Goal: Task Accomplishment & Management: Use online tool/utility

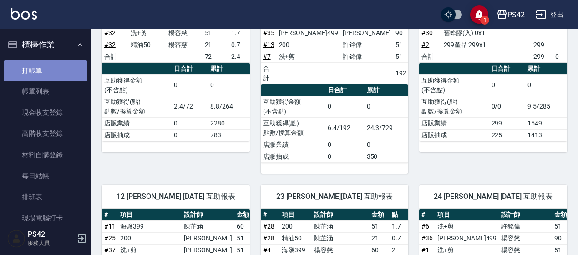
click at [49, 64] on link "打帳單" at bounding box center [46, 70] width 84 height 21
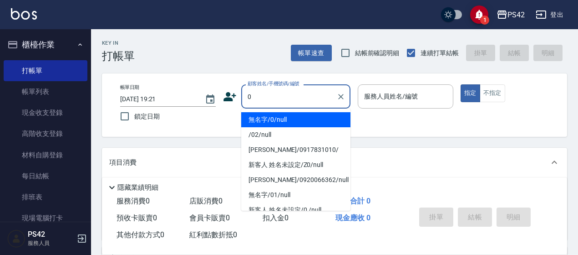
type input "無名字/0/null"
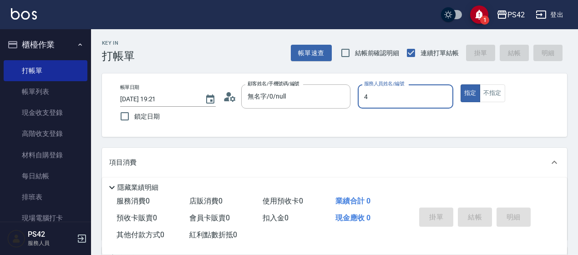
type input "4"
type button "true"
type input "[PERSON_NAME]-4"
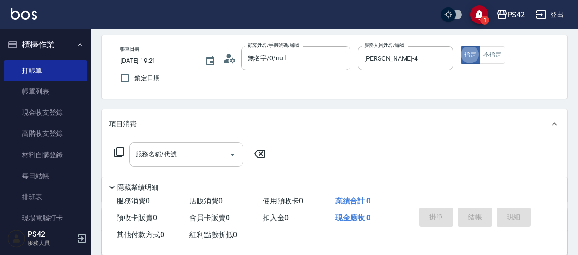
scroll to position [91, 0]
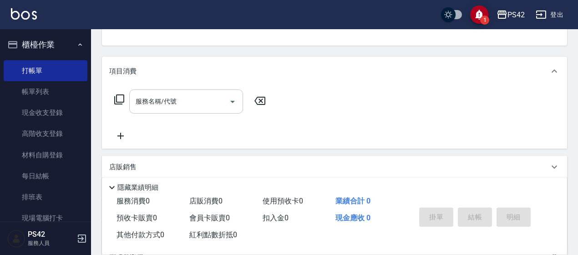
click at [164, 92] on div "服務名稱/代號" at bounding box center [186, 101] width 114 height 24
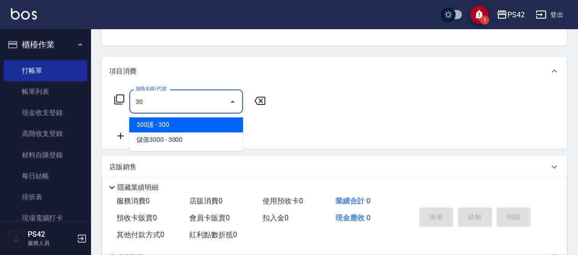
type input "3"
type input "200(111)"
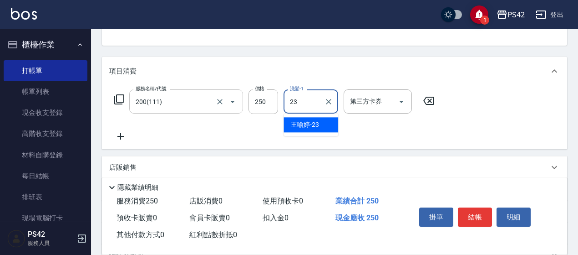
type input "[PERSON_NAME]-23"
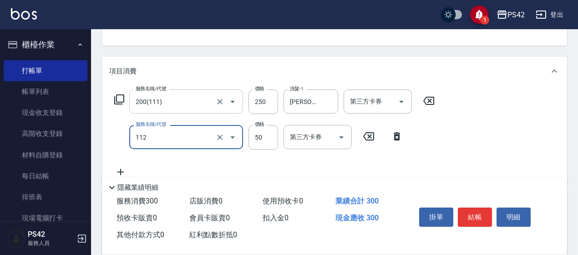
type input "精油50(112)"
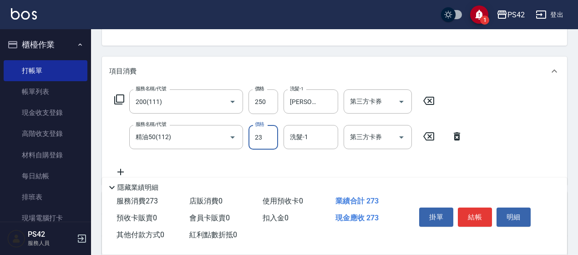
click at [262, 138] on input "23" at bounding box center [264, 137] width 30 height 25
type input "50"
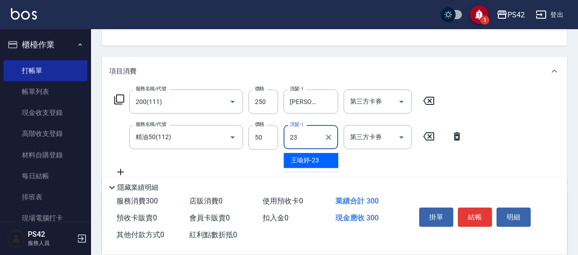
type input "[PERSON_NAME]-23"
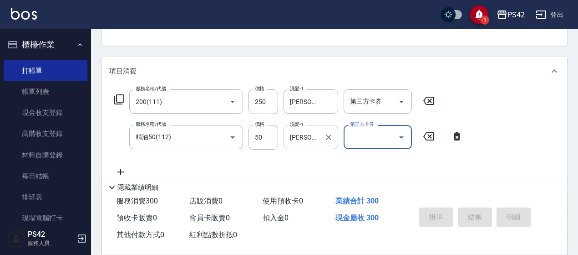
type input "[DATE] 19:24"
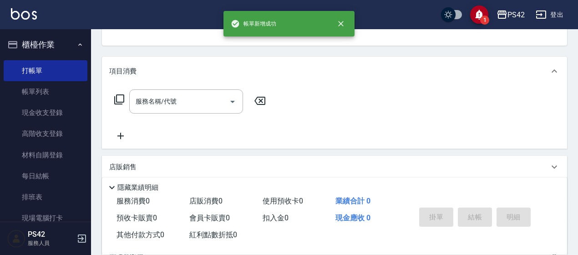
scroll to position [88, 0]
type input "無名字/0/null"
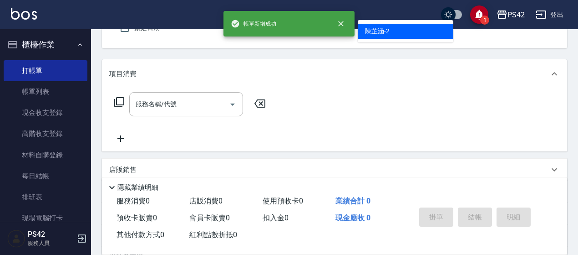
type input "[PERSON_NAME]-2"
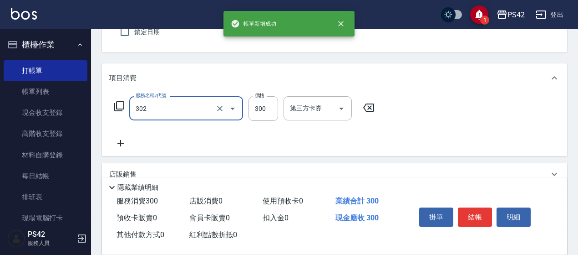
type input "剪髮(302)"
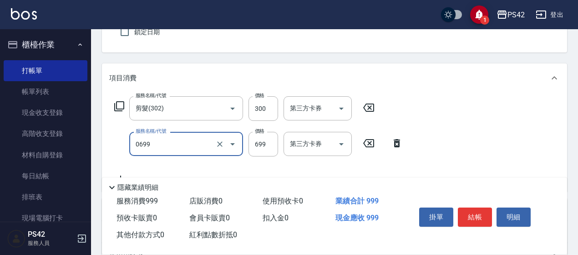
type input "精油SPA(0699)"
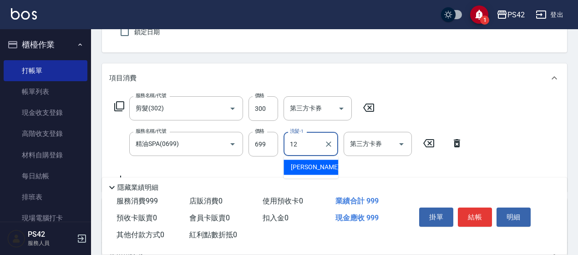
type input "[PERSON_NAME]-12"
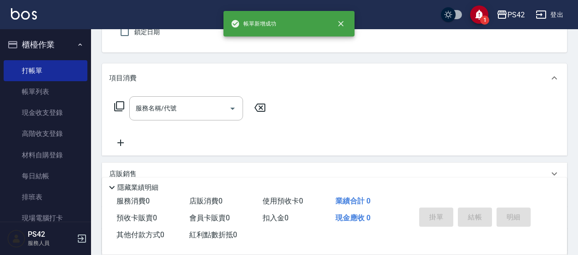
type input "無名字/0/null"
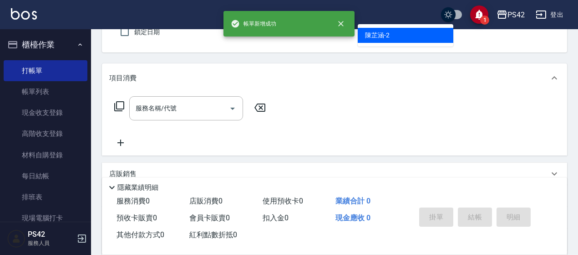
type input "[PERSON_NAME]-2"
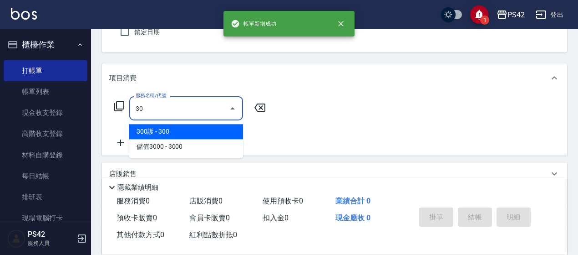
type input "3"
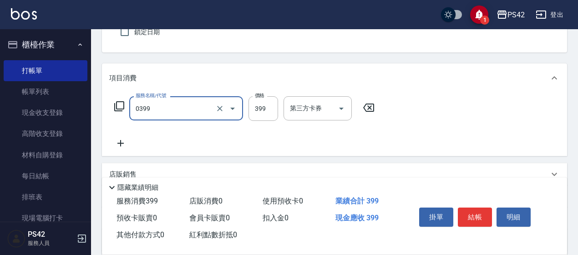
type input "海鹽399(0399)"
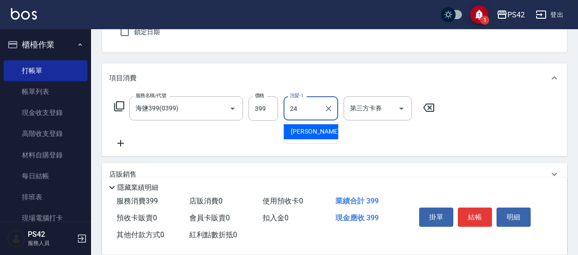
type input "[PERSON_NAME]-24"
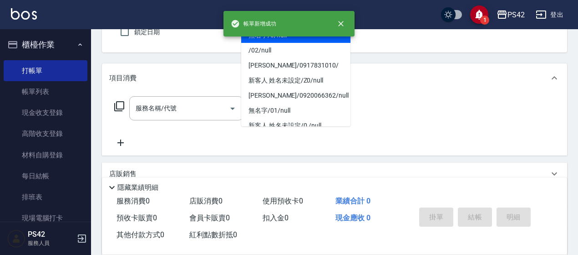
type input "無名字/0/null"
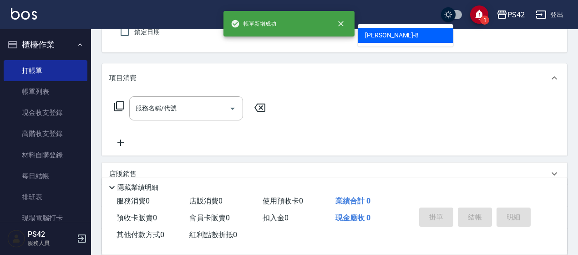
type input "[PERSON_NAME]-8"
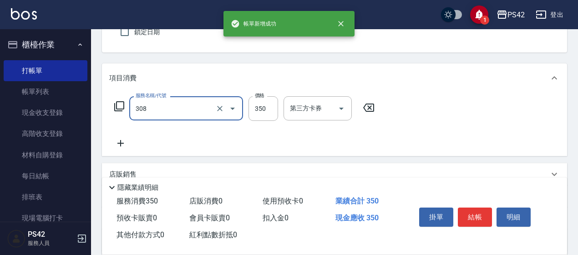
type input "洗+剪(308)"
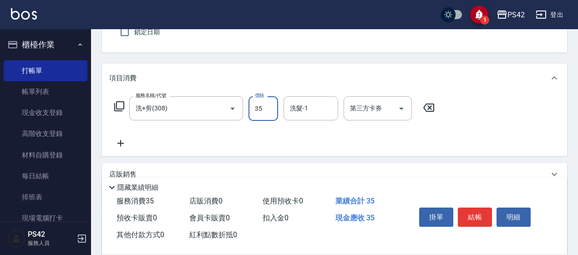
type input "350"
type input "[PERSON_NAME]-33"
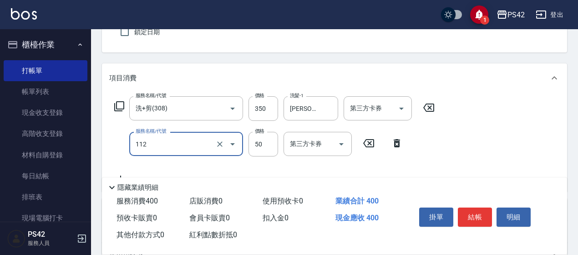
type input "精油50(112)"
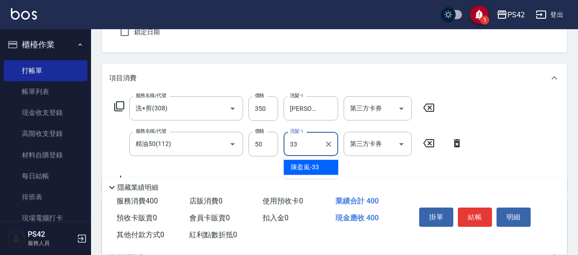
type input "[PERSON_NAME]-33"
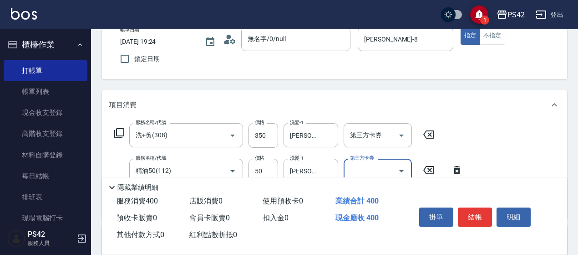
scroll to position [39, 0]
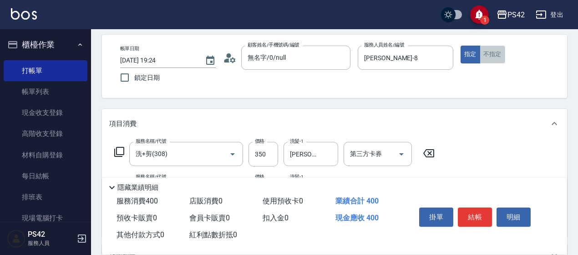
click at [500, 60] on button "不指定" at bounding box center [493, 55] width 26 height 18
click at [468, 214] on button "結帳" at bounding box center [475, 216] width 34 height 19
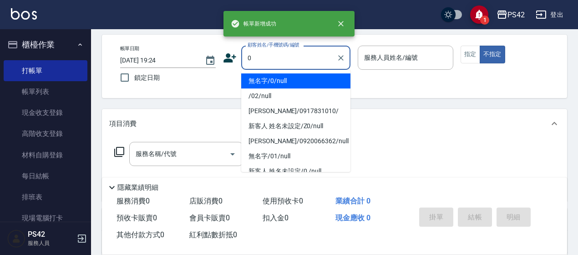
type input "無名字/0/null"
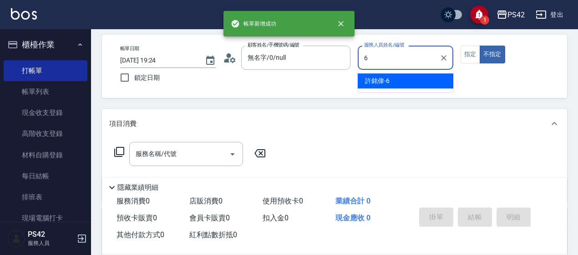
type input "[PERSON_NAME]-6"
type button "false"
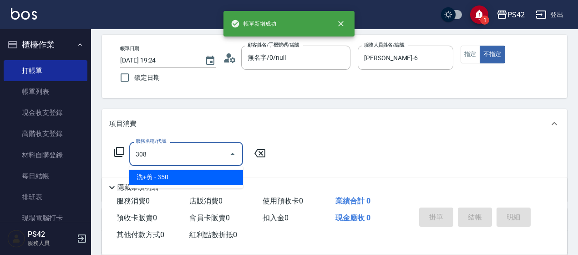
type input "洗+剪(308)"
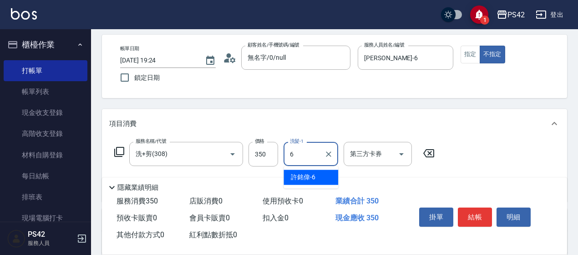
type input "[PERSON_NAME]-6"
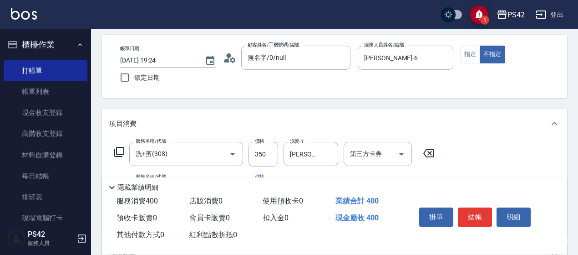
type input "精油50(112)"
type input "[PERSON_NAME]-6"
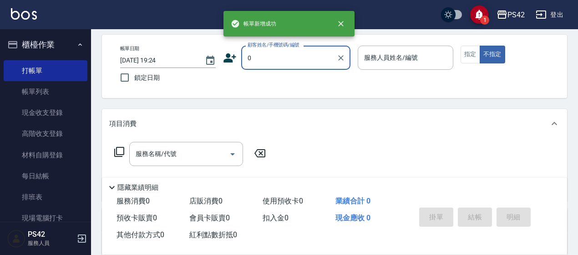
type input "無名字/0/null"
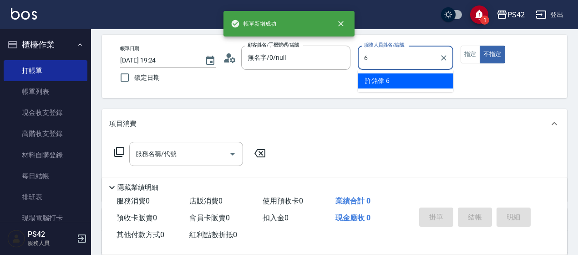
type input "[PERSON_NAME]-6"
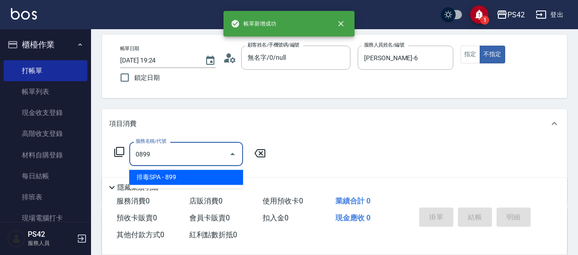
type input "排毒SPA(0899)"
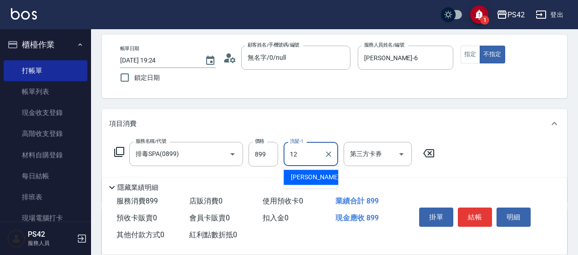
type input "[PERSON_NAME]-12"
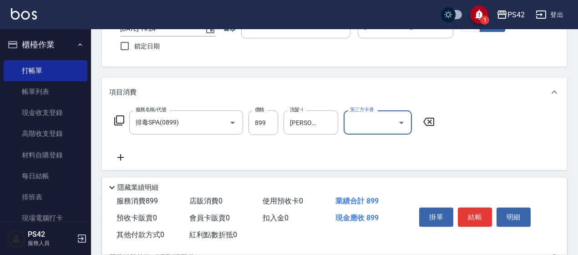
scroll to position [84, 0]
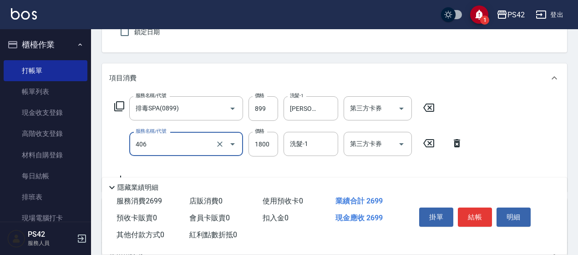
type input "鏡面二劑(406)"
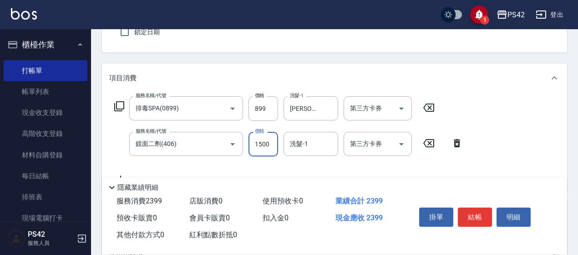
type input "1500"
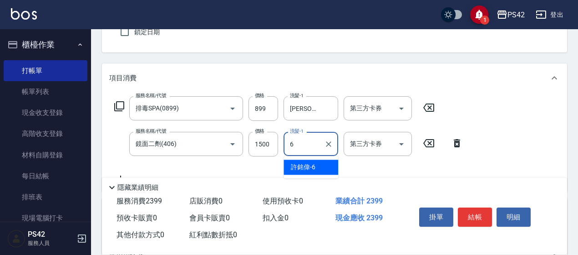
type input "[PERSON_NAME]-6"
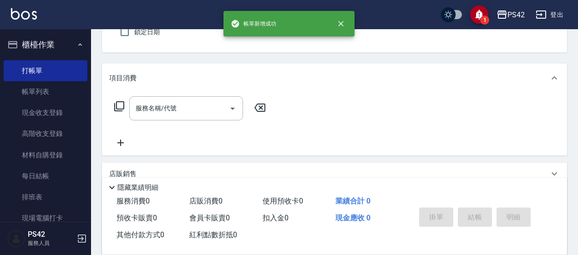
type input "無名字/0/null"
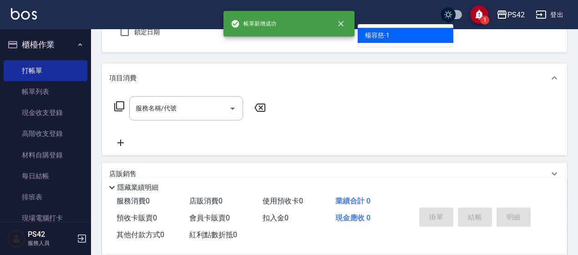
type input "[PERSON_NAME]-1"
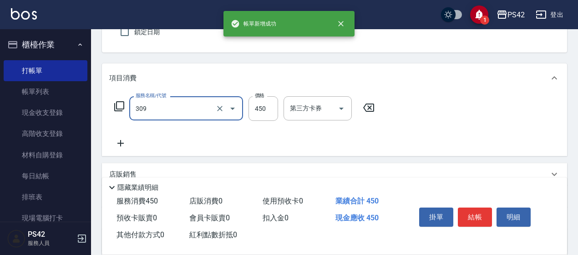
type input "洗+剪(309)"
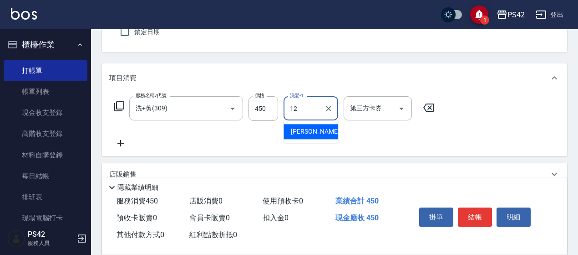
type input "[PERSON_NAME]-12"
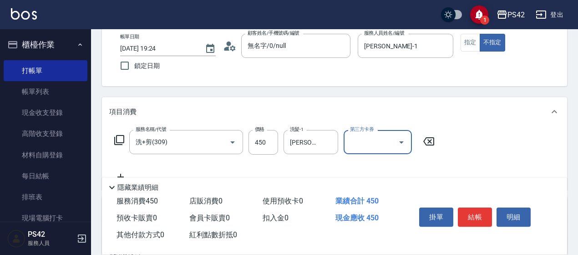
scroll to position [39, 0]
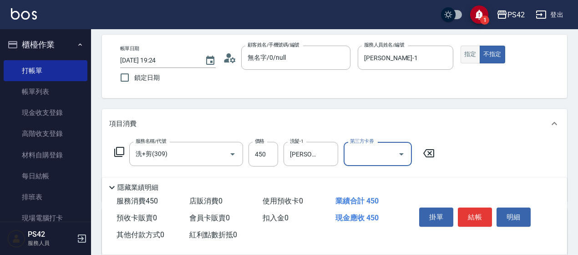
click at [466, 54] on button "指定" at bounding box center [471, 55] width 20 height 18
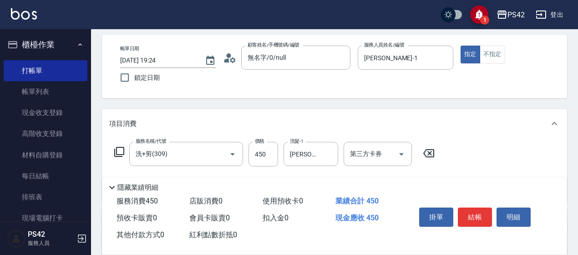
click at [487, 211] on button "結帳" at bounding box center [475, 216] width 34 height 19
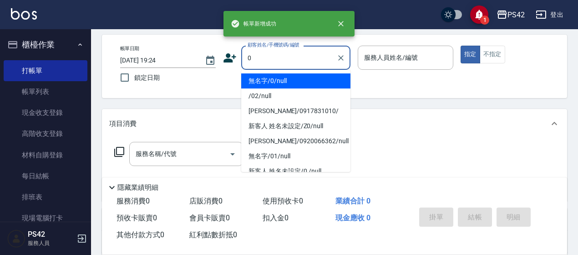
type input "無名字/0/null"
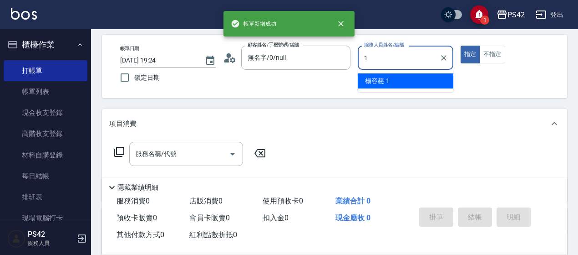
type input "[PERSON_NAME]-1"
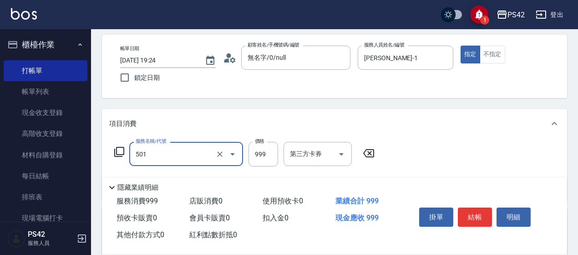
type input "染髮(501)"
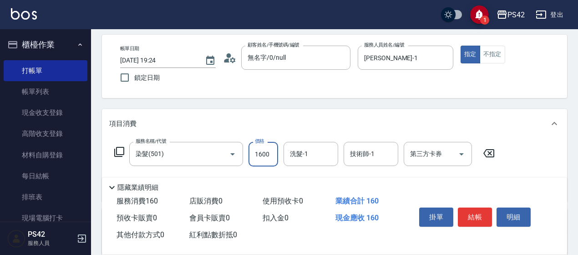
type input "1600"
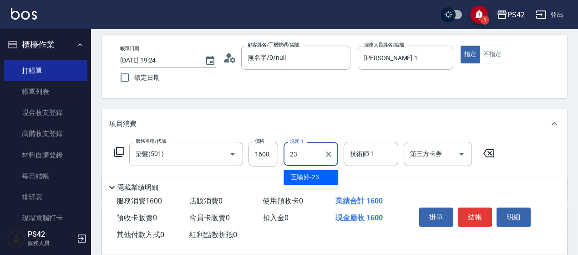
type input "[PERSON_NAME]-23"
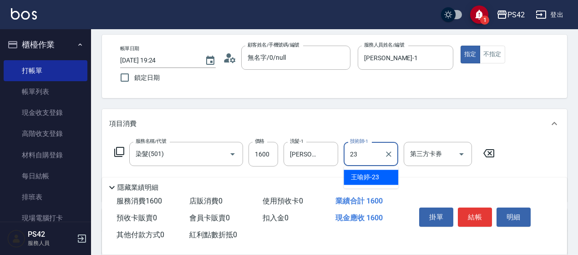
type input "[PERSON_NAME]-23"
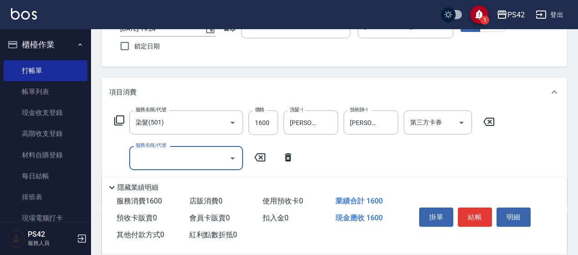
scroll to position [84, 0]
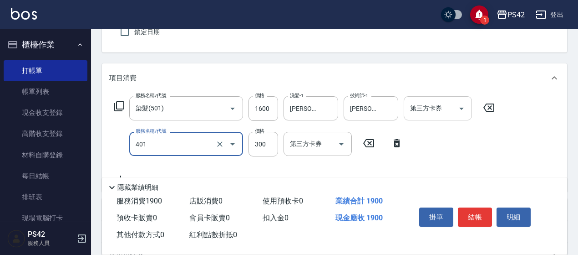
type input "300護(401)"
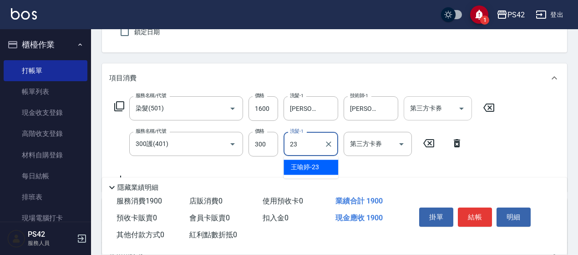
type input "[PERSON_NAME]-23"
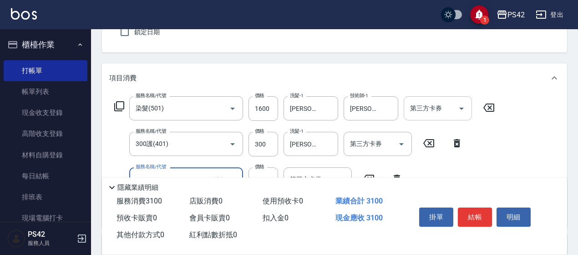
type input "1200護(405)"
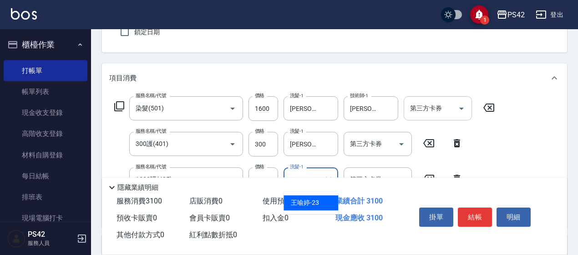
type input "[PERSON_NAME]-23"
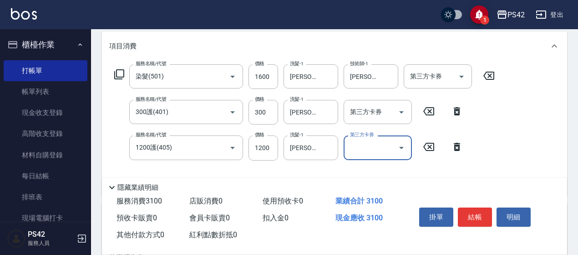
scroll to position [130, 0]
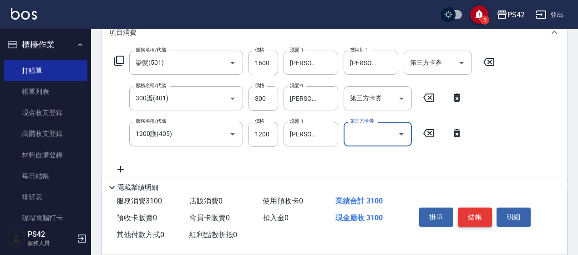
click at [486, 217] on button "結帳" at bounding box center [475, 216] width 34 height 19
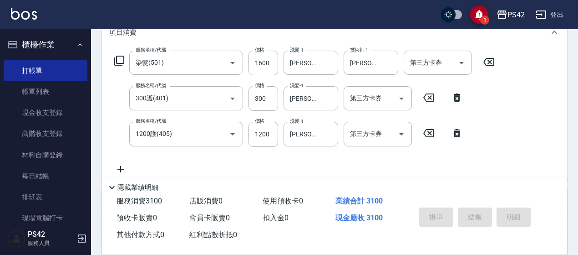
type input "[DATE] 19:25"
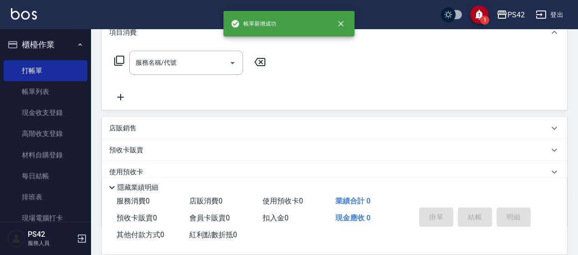
scroll to position [0, 0]
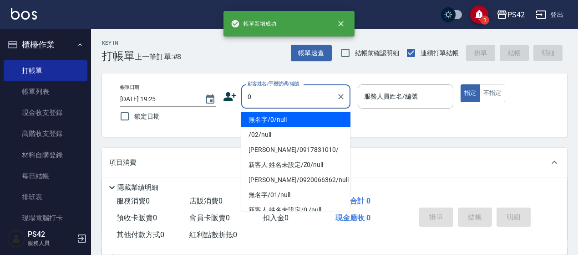
type input "無名字/0/null"
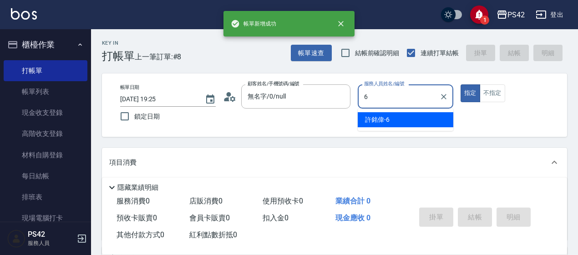
type input "[PERSON_NAME]-6"
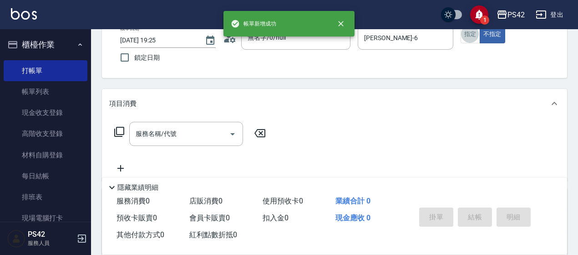
scroll to position [91, 0]
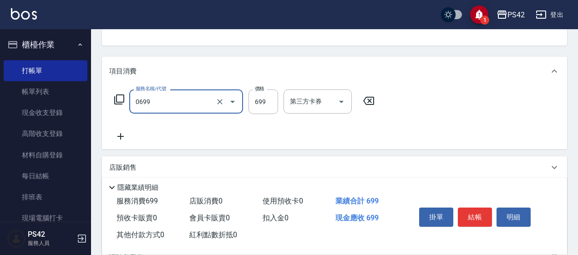
type input "精油SPA(0699)"
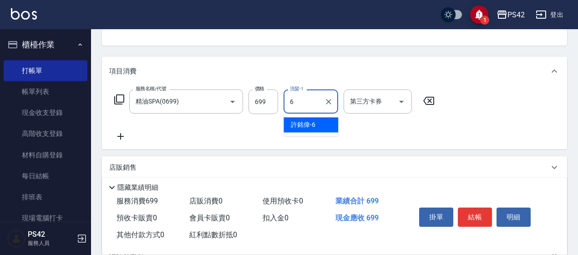
type input "[PERSON_NAME]-6"
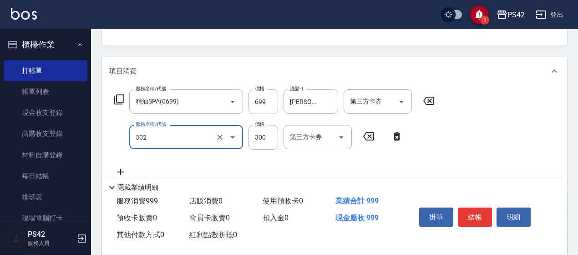
type input "剪髮(302)"
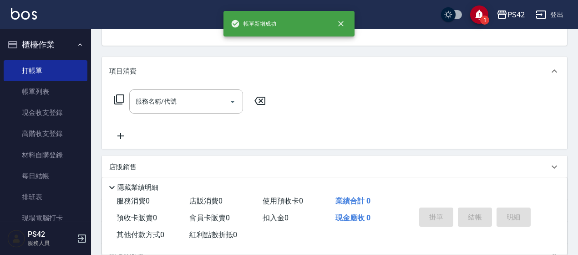
scroll to position [88, 0]
type input "無名字/0/null"
type input "0"
click at [480, 0] on button "不指定" at bounding box center [493, 5] width 26 height 18
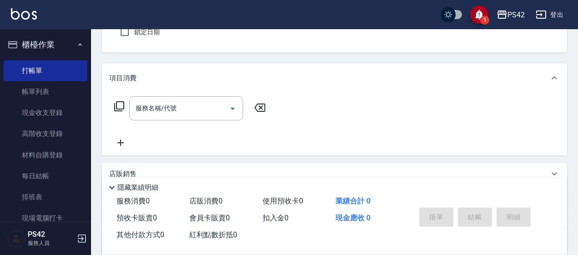
scroll to position [0, 0]
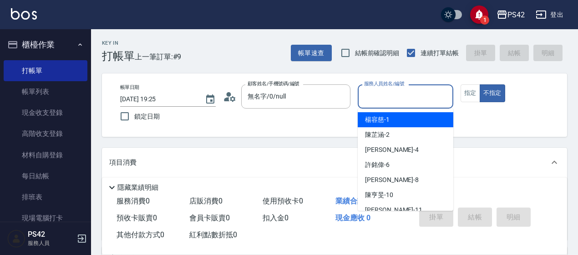
click at [399, 99] on input "服務人員姓名/編號" at bounding box center [405, 96] width 87 height 16
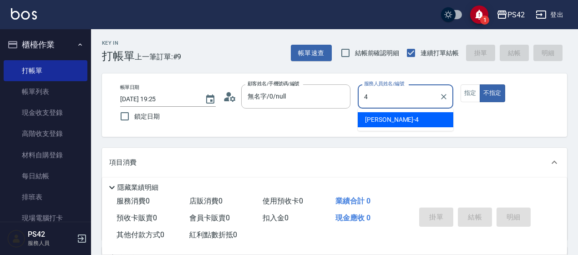
type input "[PERSON_NAME]-4"
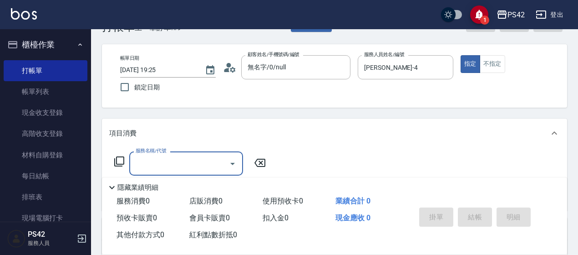
scroll to position [137, 0]
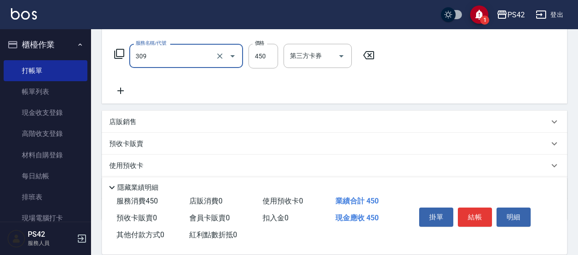
type input "洗+剪(309)"
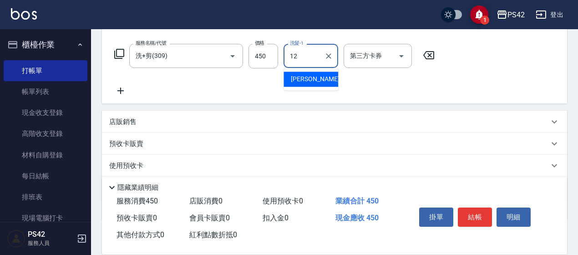
type input "[PERSON_NAME]-12"
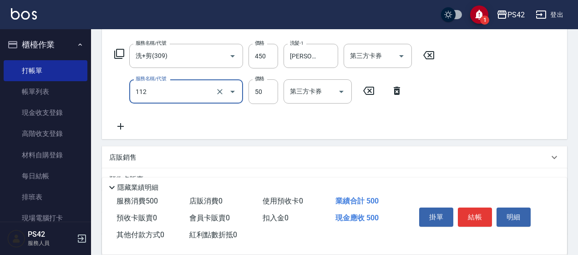
type input "精油50(112)"
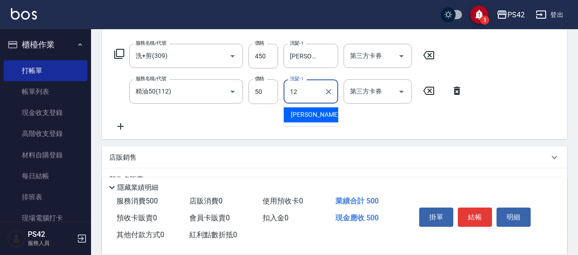
type input "[PERSON_NAME]-12"
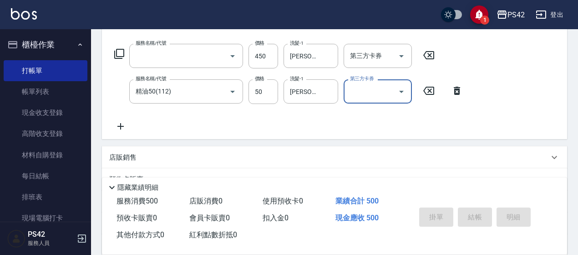
scroll to position [0, 0]
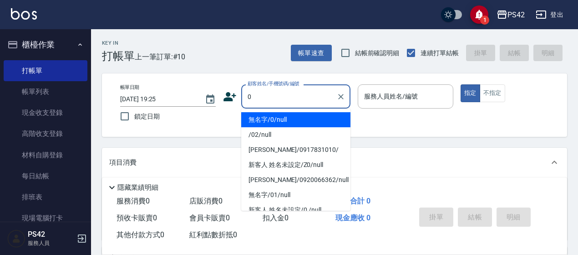
type input "無名字/0/null"
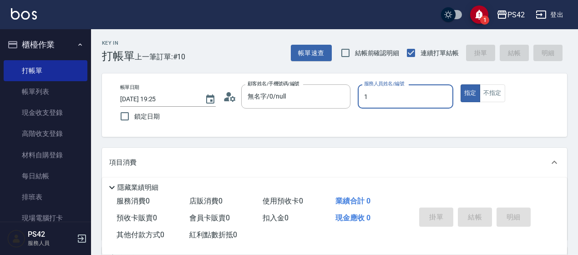
type input "[PERSON_NAME]-1"
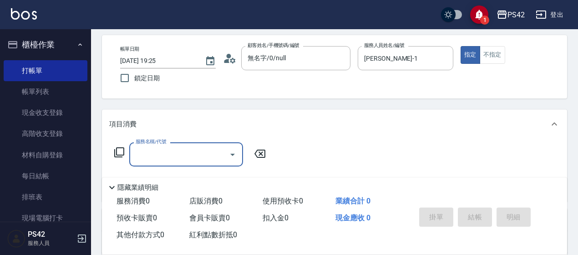
scroll to position [91, 0]
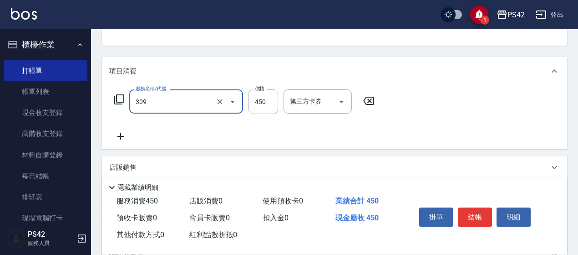
type input "洗+剪(309)"
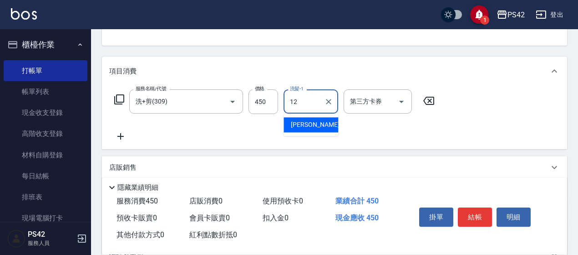
type input "[PERSON_NAME]-12"
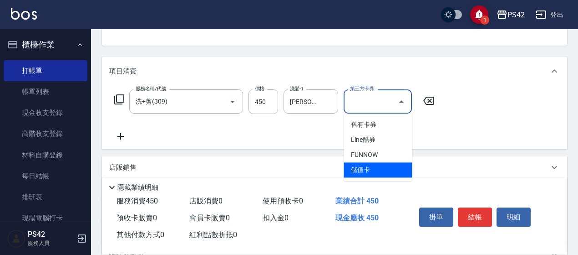
type input "儲值卡"
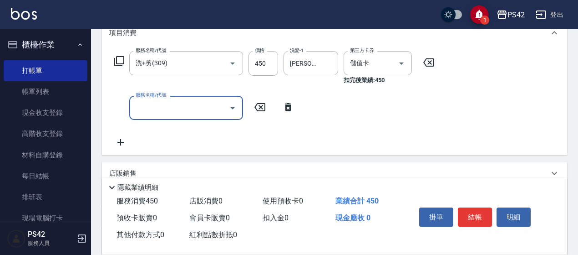
scroll to position [182, 0]
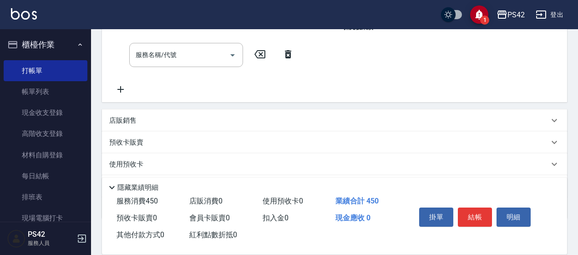
click at [147, 125] on div "店販銷售" at bounding box center [329, 121] width 440 height 10
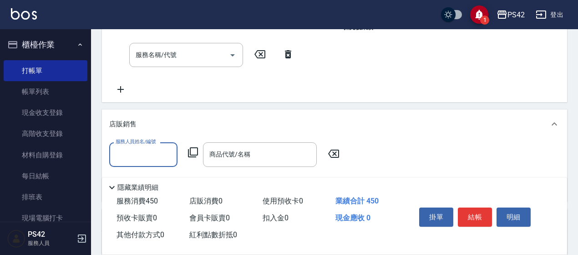
scroll to position [0, 0]
type input "[PERSON_NAME]-1"
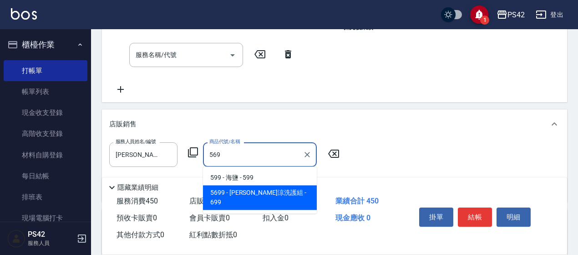
type input "水水沁涼洗護組"
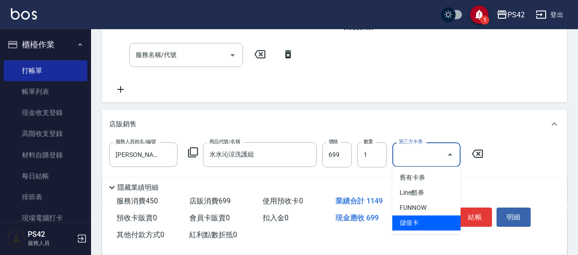
type input "儲值卡"
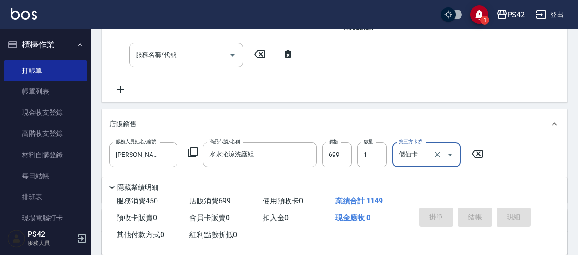
type input "[DATE] 19:26"
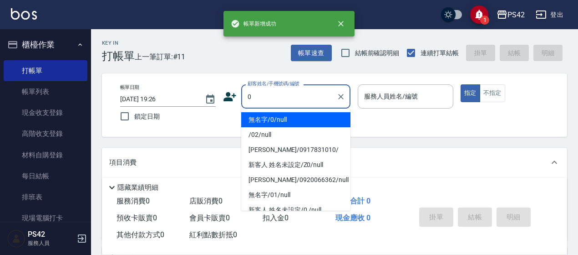
type input "無名字/0/null"
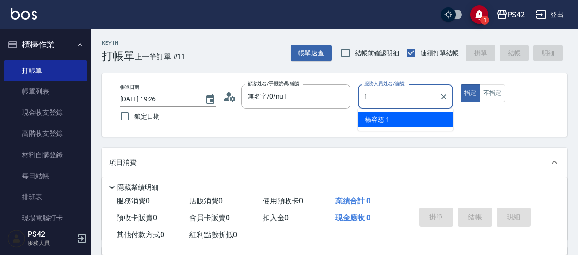
type input "[PERSON_NAME]-1"
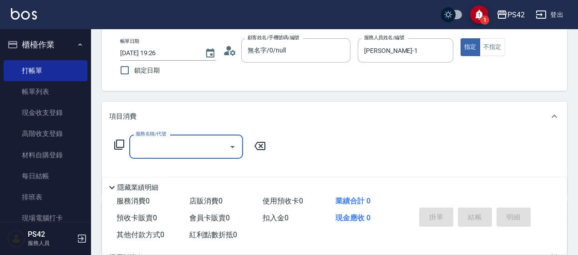
scroll to position [91, 0]
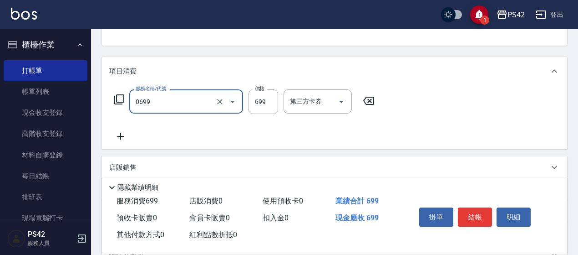
type input "精油SPA(0699)"
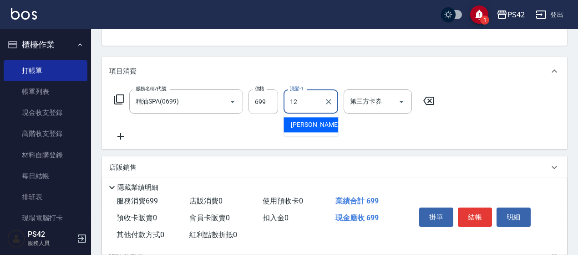
type input "[PERSON_NAME]-12"
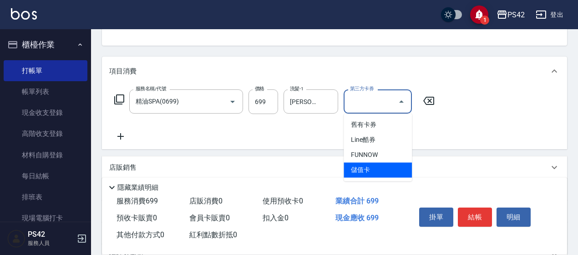
type input "儲值卡"
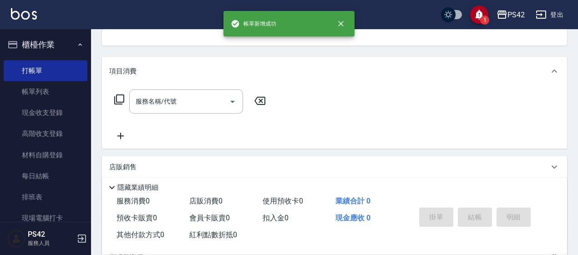
scroll to position [88, 0]
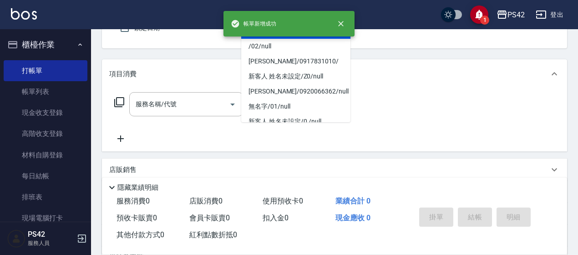
type input "無名字/0/null"
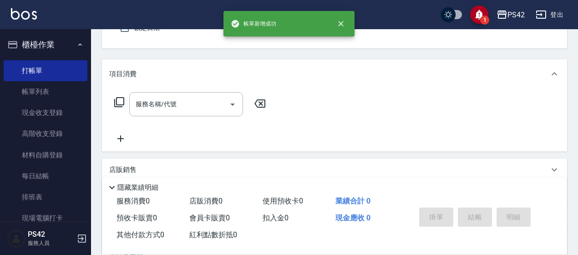
type input "[PERSON_NAME]-1"
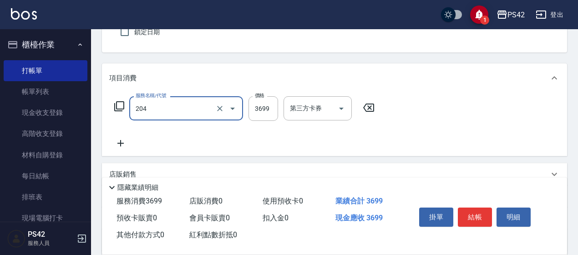
type input "OVC燙髮(204)"
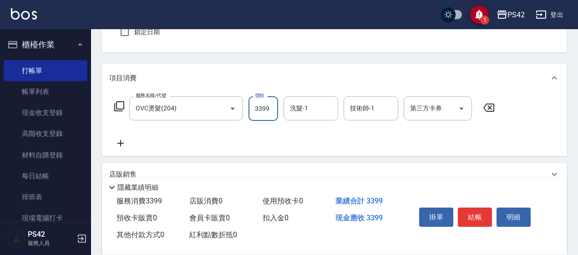
type input "3399"
type input "[PERSON_NAME]-33"
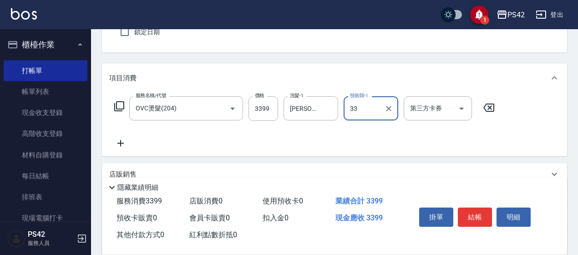
type input "[PERSON_NAME]-33"
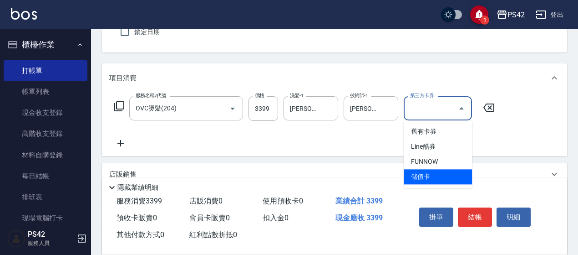
type input "儲值卡"
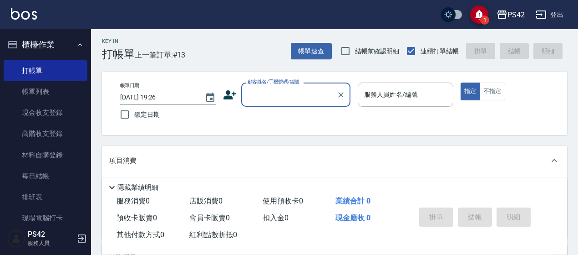
scroll to position [0, 0]
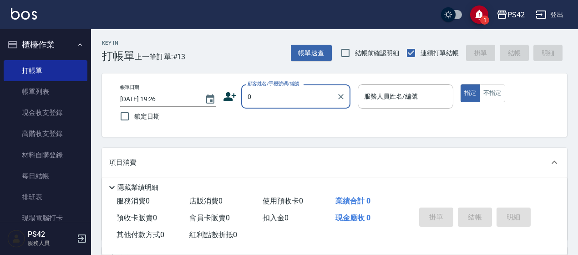
type input "無名字/0/null"
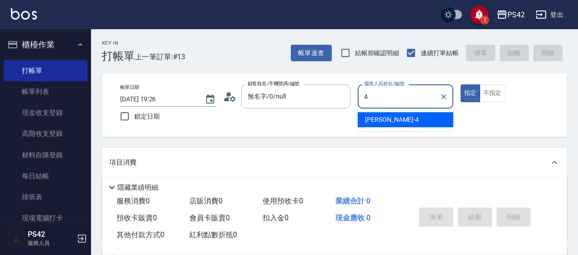
type input "[PERSON_NAME]-4"
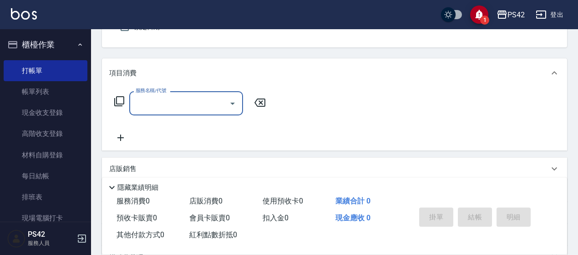
scroll to position [91, 0]
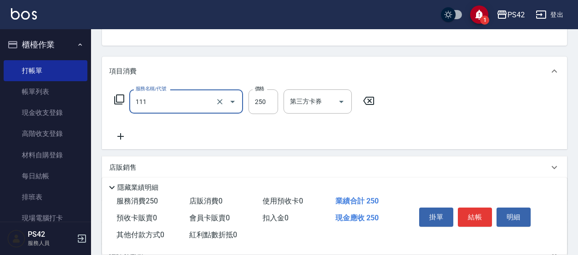
type input "200(111)"
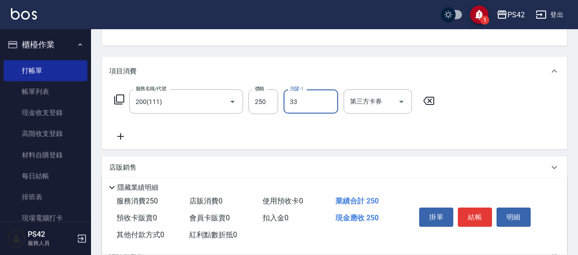
type input "[PERSON_NAME]-33"
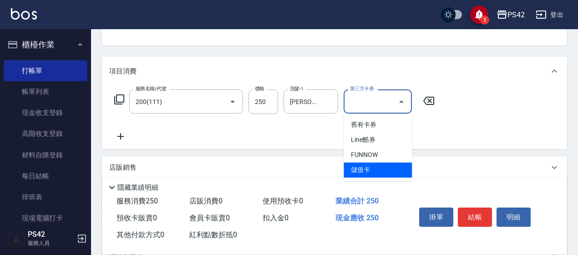
type input "儲值卡"
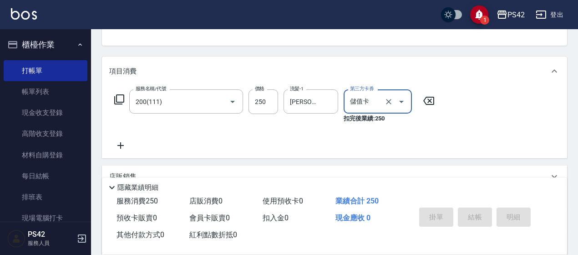
type input "[DATE] 19:27"
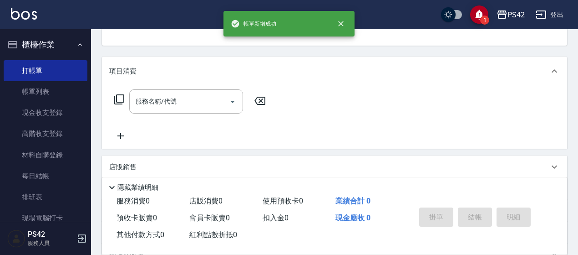
scroll to position [88, 0]
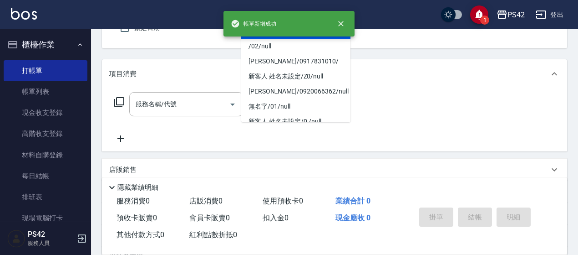
type input "無名字/0/null"
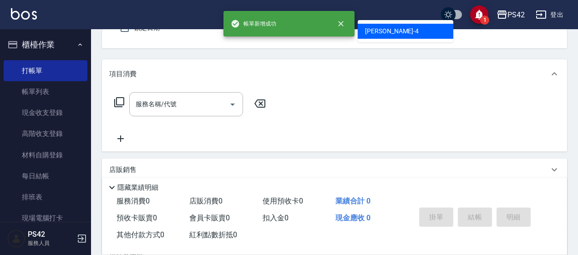
type input "[PERSON_NAME]-4"
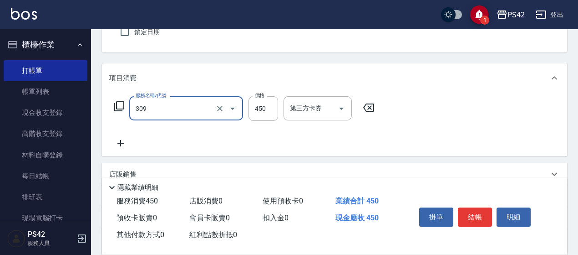
type input "洗+剪(309)"
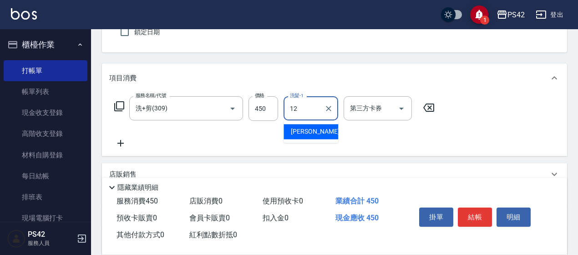
type input "[PERSON_NAME]-12"
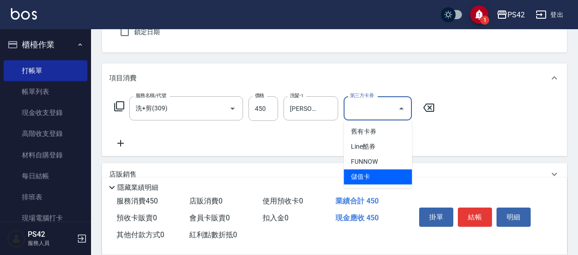
type input "儲值卡"
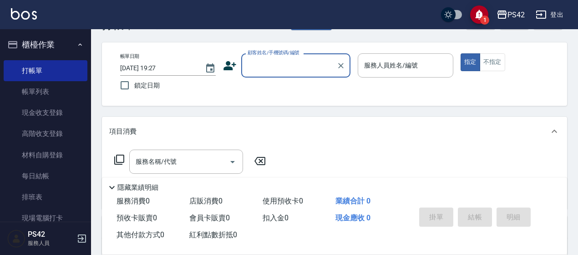
scroll to position [46, 0]
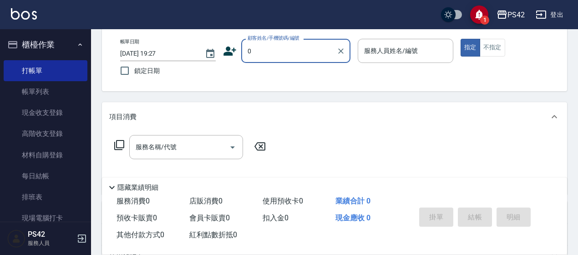
type input "無名字/0/null"
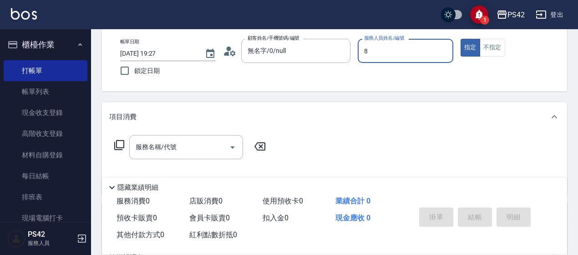
type input "[PERSON_NAME]-8"
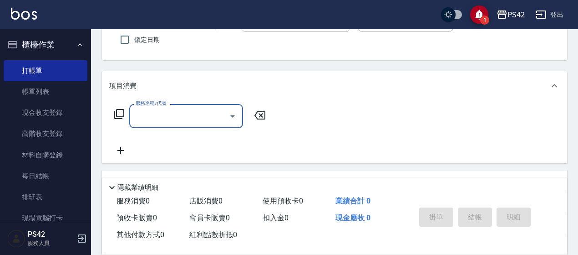
scroll to position [91, 0]
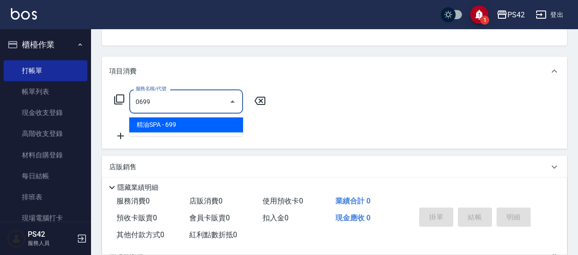
type input "精油SPA(0699)"
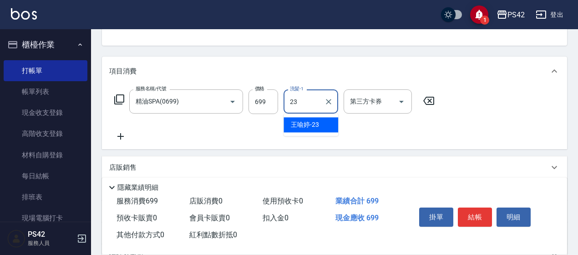
type input "[PERSON_NAME]-23"
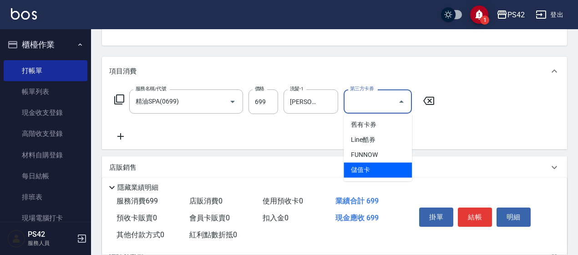
type input "儲值卡"
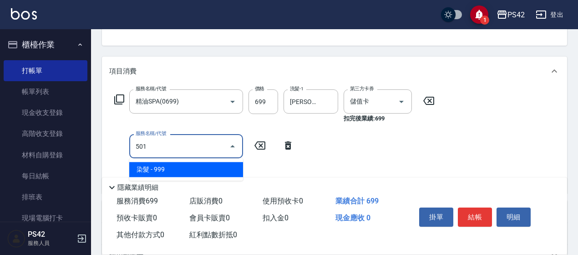
type input "染髮(501)"
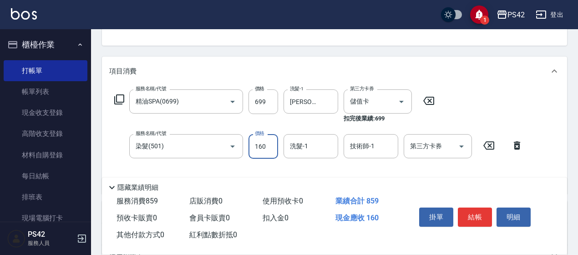
type input "1600"
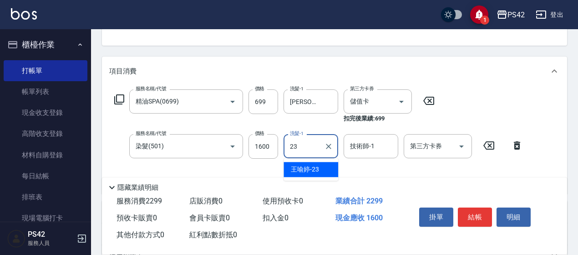
type input "[PERSON_NAME]-23"
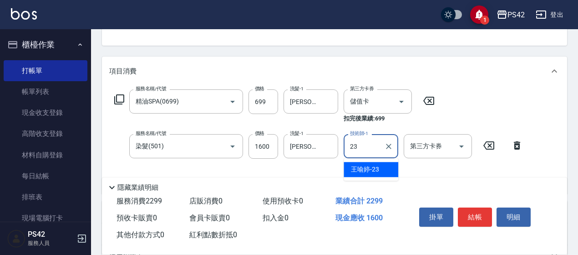
type input "[PERSON_NAME]-23"
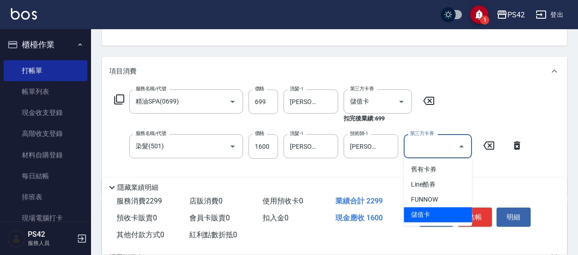
type input "儲值卡"
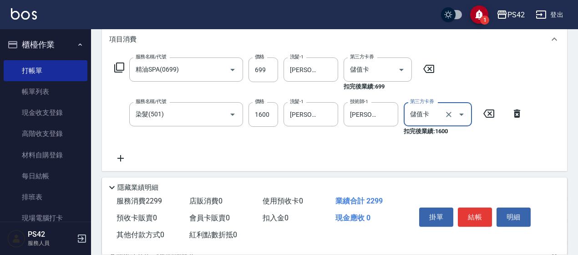
scroll to position [137, 0]
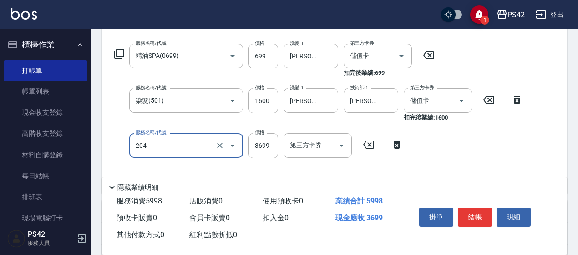
type input "OVC燙髮(204)"
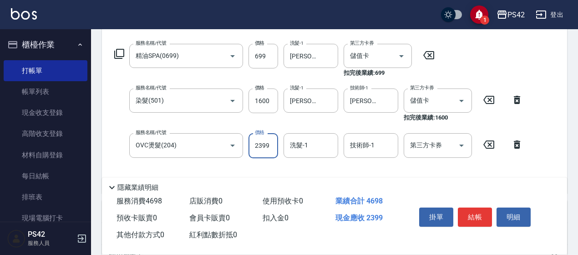
type input "2399"
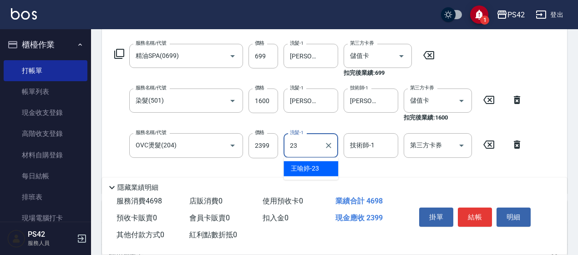
type input "[PERSON_NAME]-23"
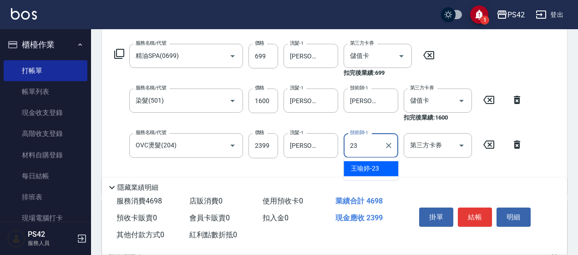
type input "[PERSON_NAME]-23"
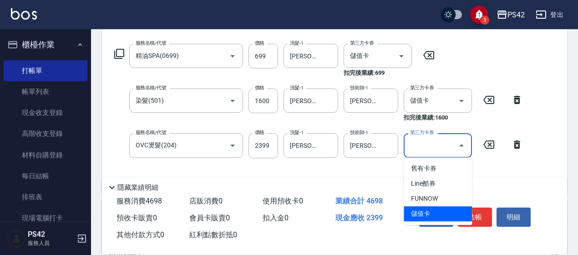
type input "儲值卡"
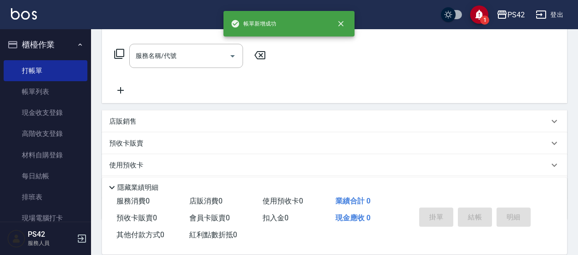
scroll to position [0, 0]
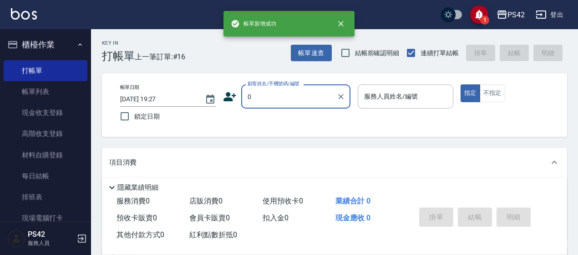
type input "無名字/0/null"
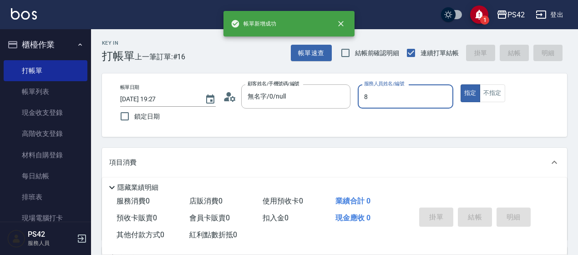
type input "[PERSON_NAME]-8"
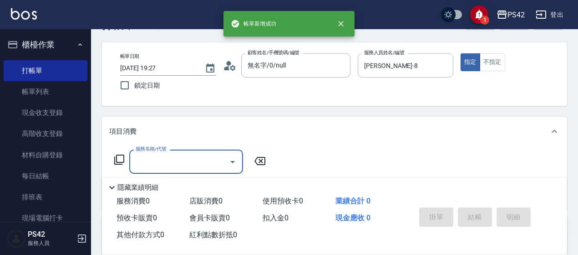
scroll to position [46, 0]
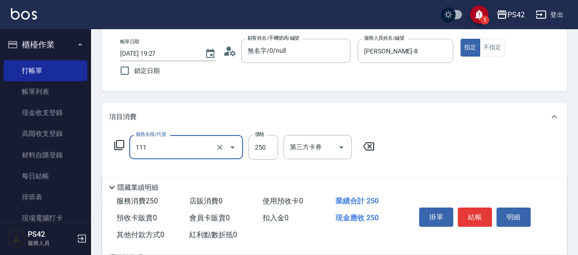
type input "200(111)"
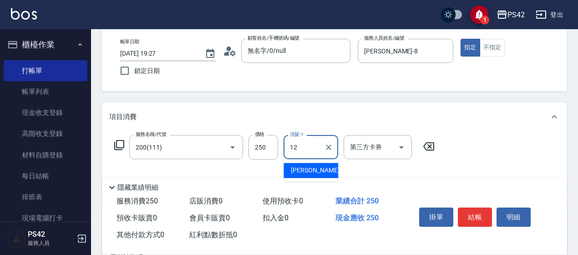
type input "[PERSON_NAME]-12"
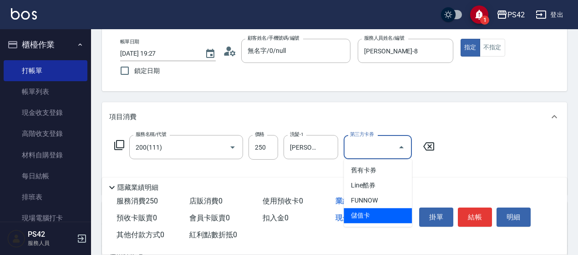
type input "儲值卡"
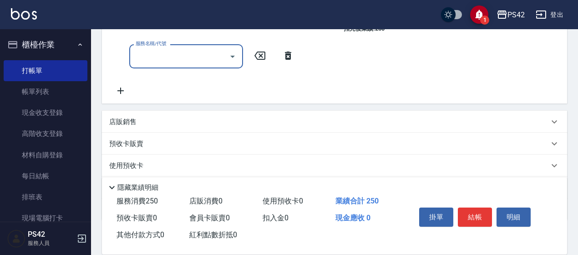
scroll to position [182, 0]
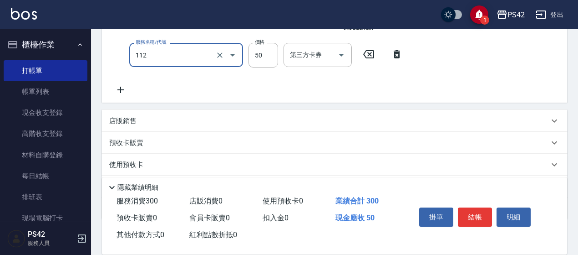
type input "精油50(112)"
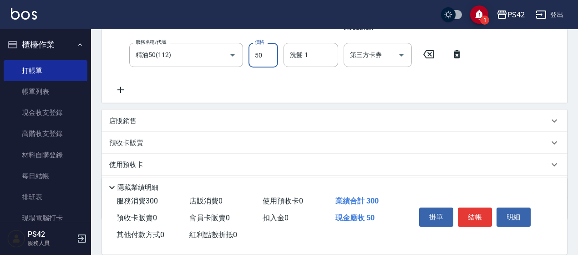
scroll to position [180, 0]
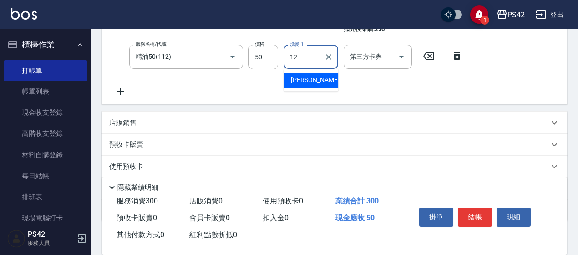
type input "[PERSON_NAME]-12"
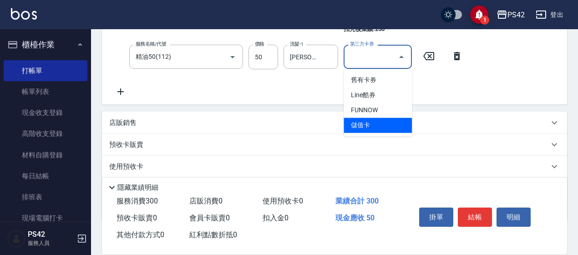
type input "儲值卡"
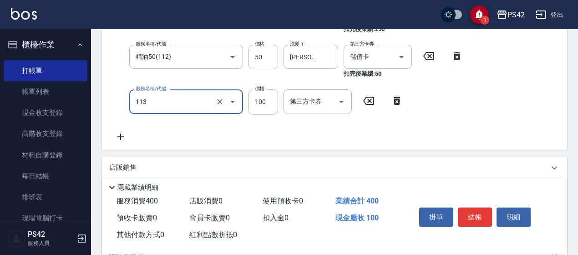
type input "瞬護100(113)"
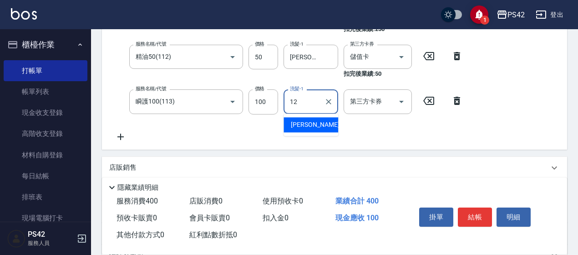
type input "[PERSON_NAME]-12"
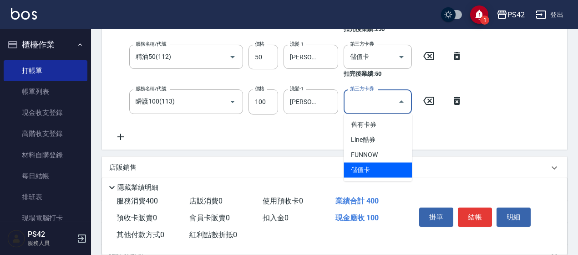
type input "儲值卡"
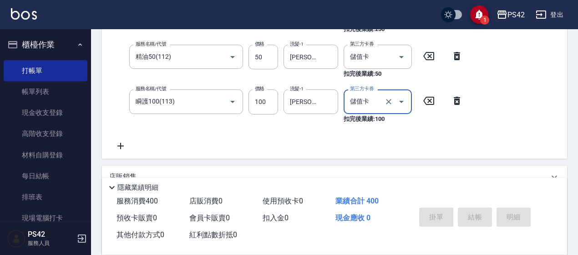
type input "[DATE] 19:28"
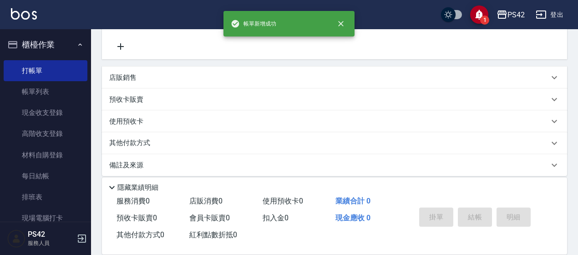
scroll to position [0, 0]
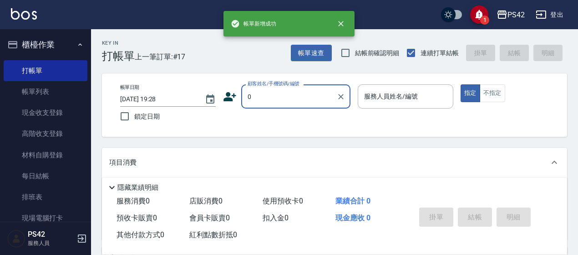
type input "無名字/0/null"
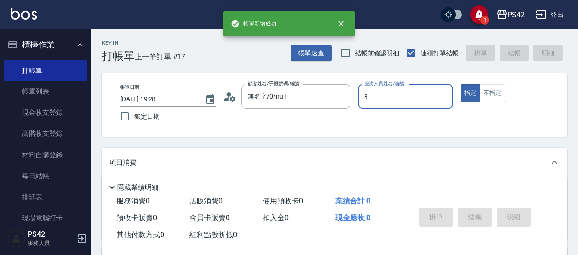
type input "[PERSON_NAME]-8"
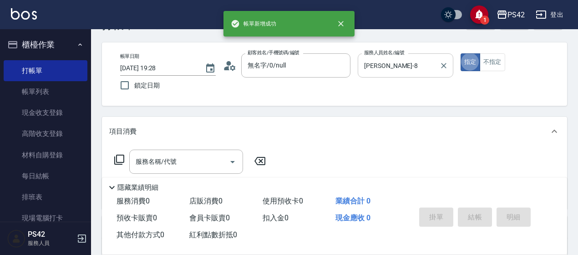
scroll to position [46, 0]
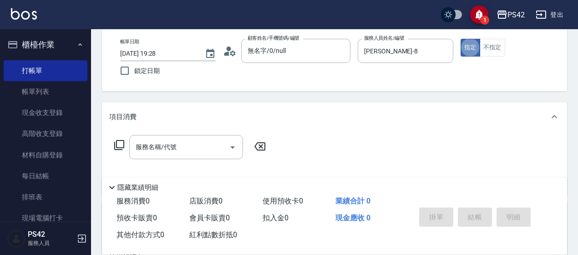
click at [165, 148] on input "服務名稱/代號" at bounding box center [179, 147] width 92 height 16
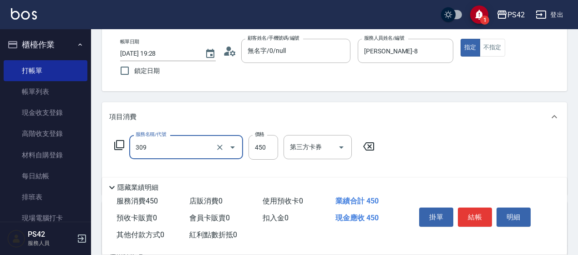
type input "洗+剪(309)"
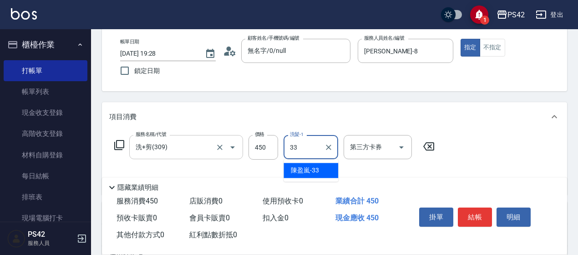
type input "[PERSON_NAME]-33"
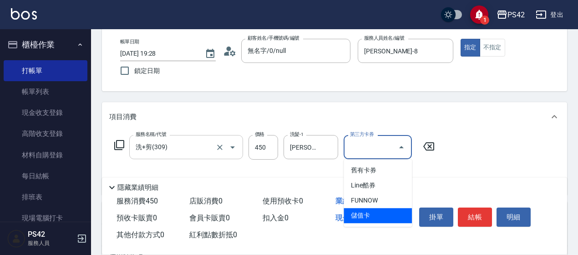
type input "儲值卡"
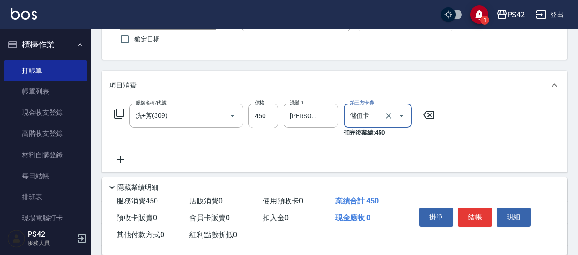
scroll to position [91, 0]
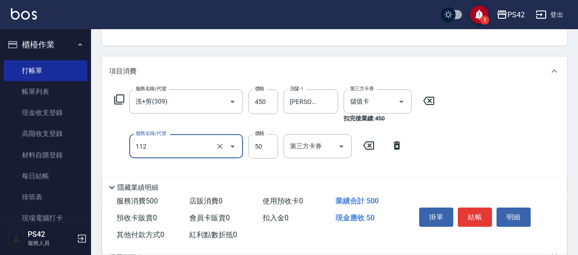
type input "精油50(112)"
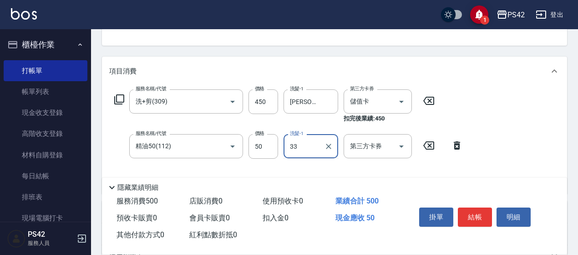
type input "[PERSON_NAME]-33"
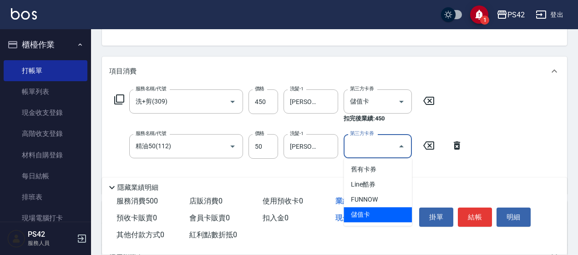
type input "儲值卡"
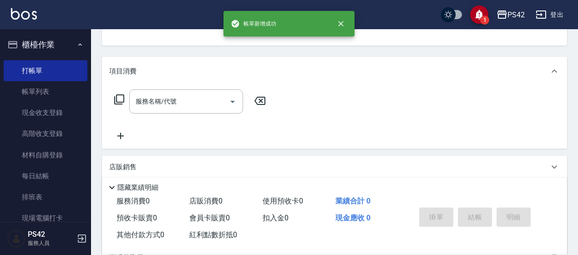
scroll to position [88, 0]
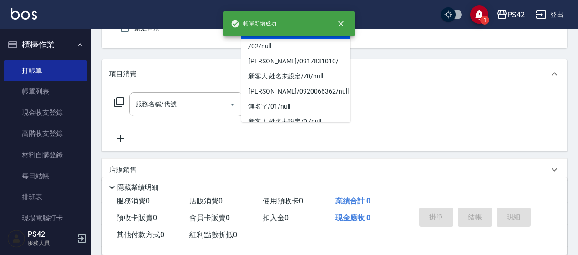
type input "無名字/0/null"
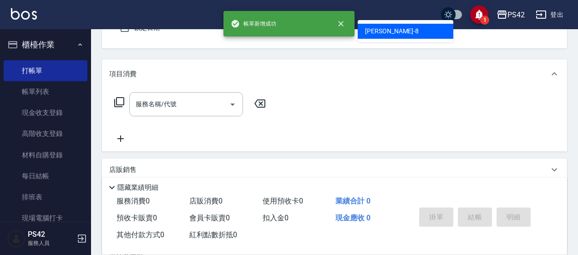
type input "[PERSON_NAME]-8"
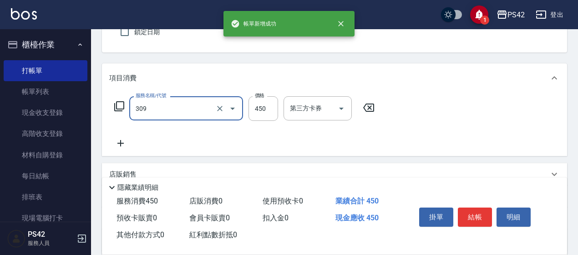
type input "洗+剪(309)"
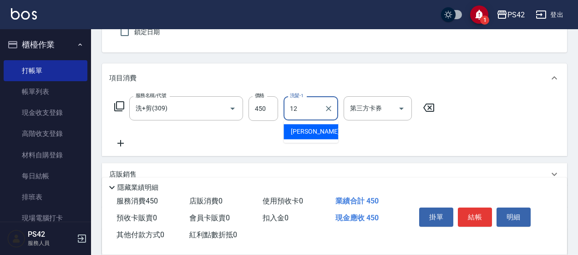
type input "[PERSON_NAME]-12"
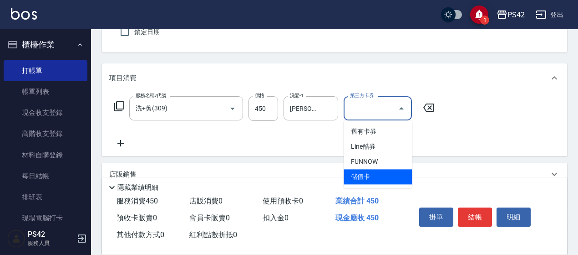
type input "儲值卡"
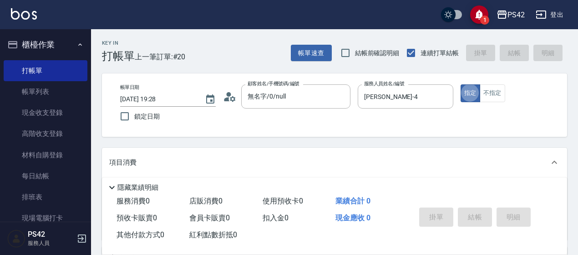
scroll to position [46, 0]
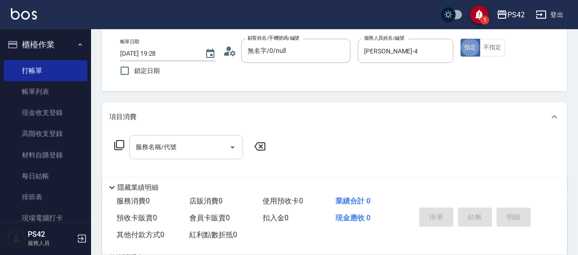
click at [206, 148] on input "服務名稱/代號" at bounding box center [179, 147] width 92 height 16
drag, startPoint x: 261, startPoint y: 148, endPoint x: 220, endPoint y: 159, distance: 42.3
click at [252, 149] on icon at bounding box center [260, 146] width 23 height 11
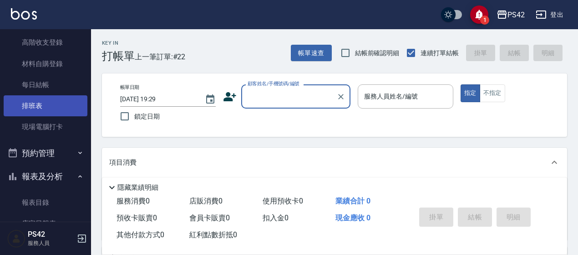
scroll to position [0, 0]
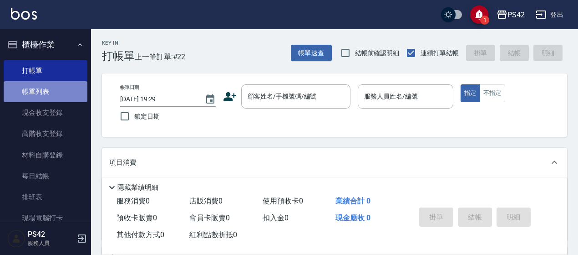
click at [70, 97] on link "帳單列表" at bounding box center [46, 91] width 84 height 21
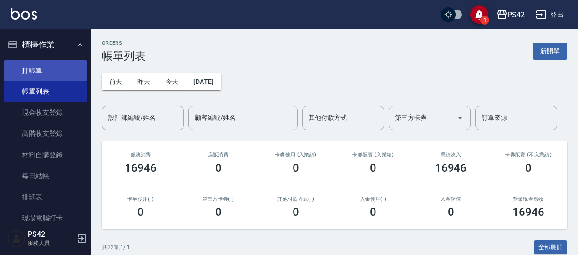
click at [29, 70] on link "打帳單" at bounding box center [46, 70] width 84 height 21
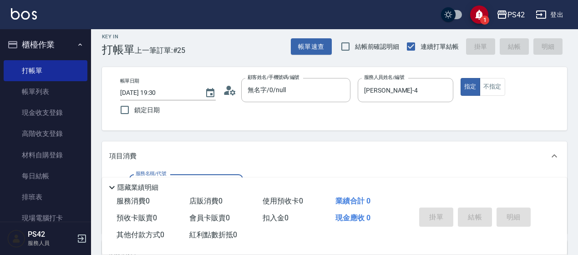
scroll to position [46, 0]
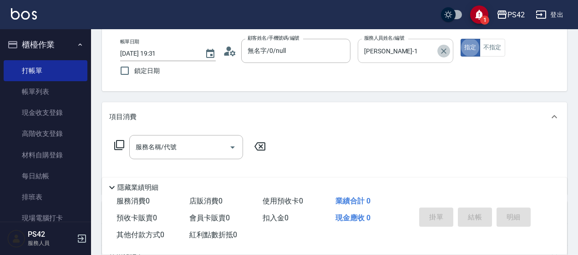
click at [442, 50] on icon "Clear" at bounding box center [444, 50] width 9 height 9
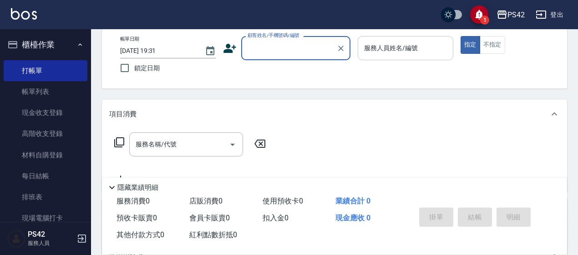
scroll to position [0, 0]
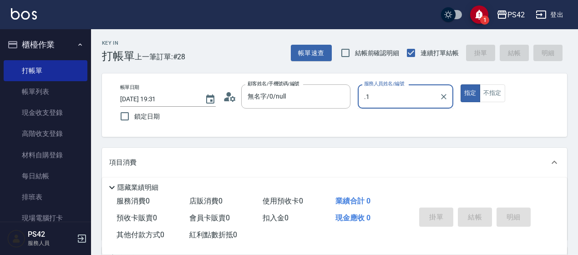
click at [461, 84] on button "指定" at bounding box center [471, 93] width 20 height 18
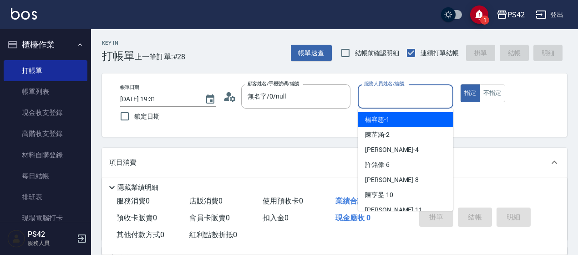
click at [408, 95] on input "服務人員姓名/編號" at bounding box center [405, 96] width 87 height 16
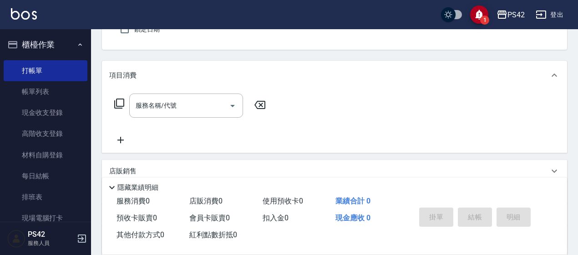
scroll to position [91, 0]
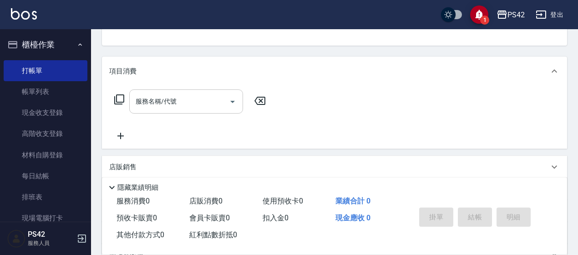
click at [166, 101] on input "服務名稱/代號" at bounding box center [179, 101] width 92 height 16
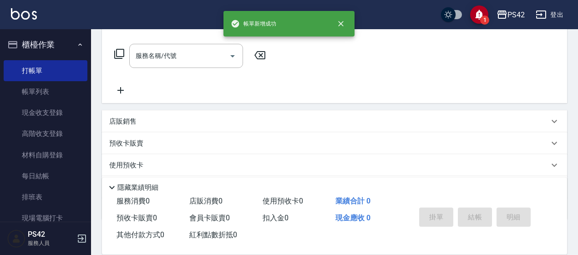
scroll to position [0, 0]
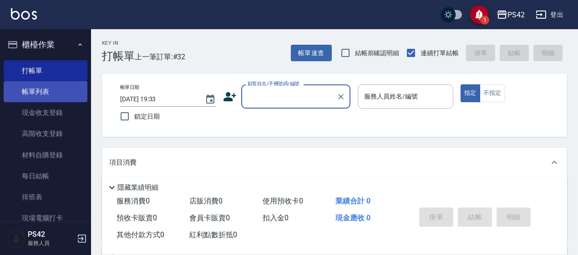
click at [67, 92] on link "帳單列表" at bounding box center [46, 91] width 84 height 21
click at [65, 87] on link "帳單列表" at bounding box center [46, 91] width 84 height 21
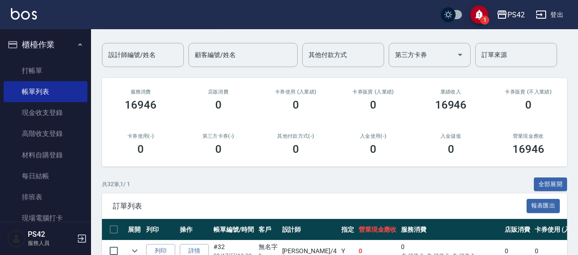
scroll to position [91, 0]
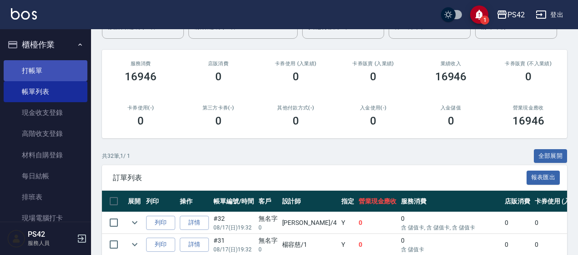
click at [27, 63] on link "打帳單" at bounding box center [46, 70] width 84 height 21
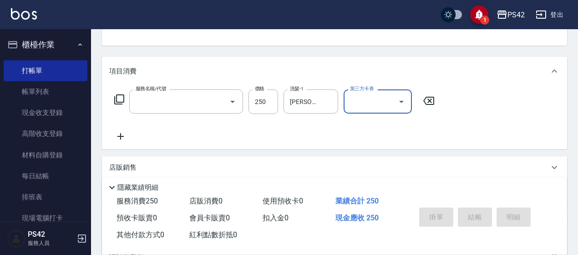
scroll to position [88, 0]
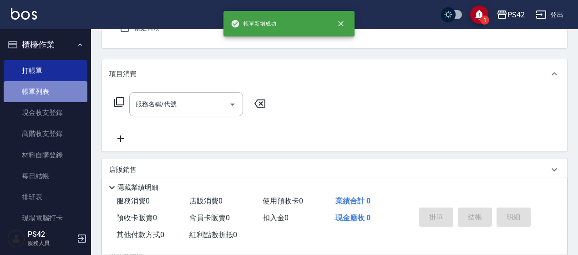
click at [50, 96] on link "帳單列表" at bounding box center [46, 91] width 84 height 21
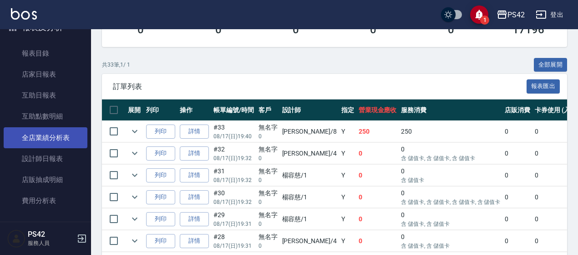
scroll to position [273, 0]
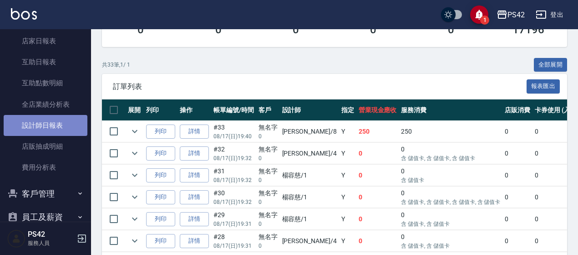
click at [58, 129] on link "設計師日報表" at bounding box center [46, 125] width 84 height 21
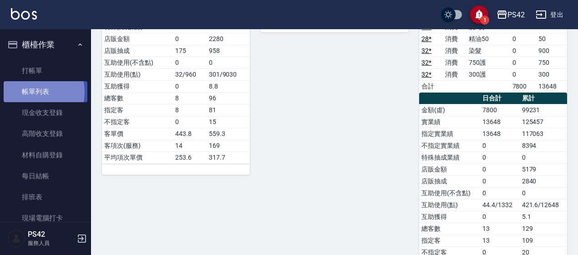
click at [35, 92] on link "帳單列表" at bounding box center [46, 91] width 84 height 21
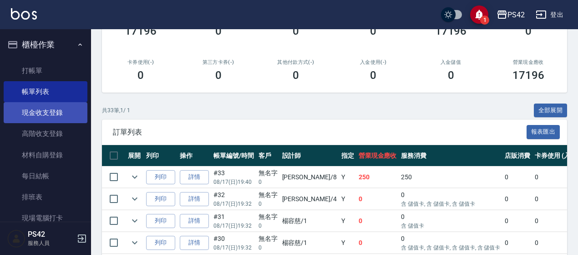
scroll to position [182, 0]
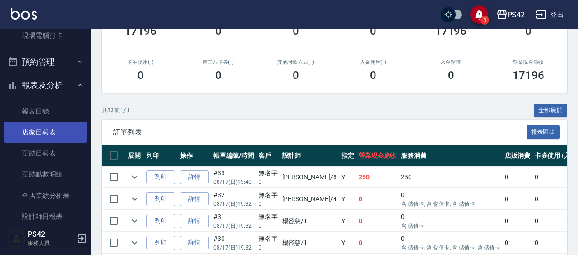
click at [59, 131] on link "店家日報表" at bounding box center [46, 132] width 84 height 21
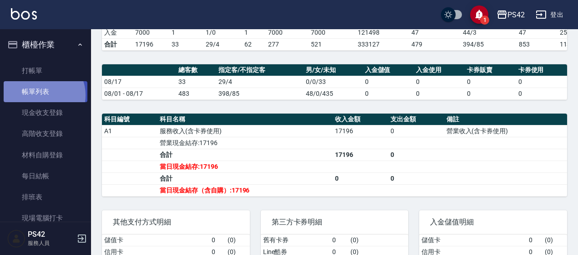
click at [42, 95] on link "帳單列表" at bounding box center [46, 91] width 84 height 21
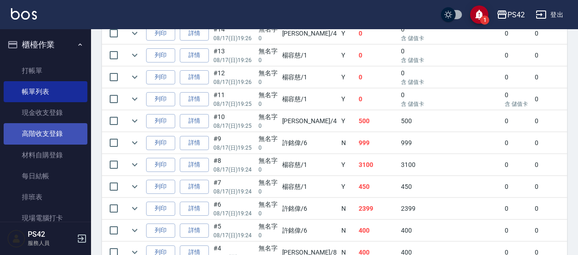
scroll to position [574, 0]
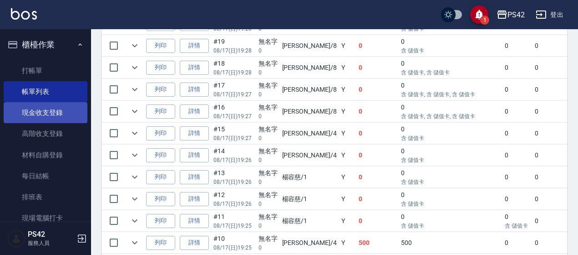
click at [41, 120] on link "現金收支登錄" at bounding box center [46, 112] width 84 height 21
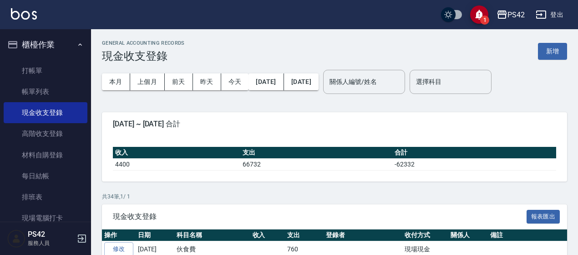
click at [548, 51] on button "新增" at bounding box center [552, 51] width 29 height 17
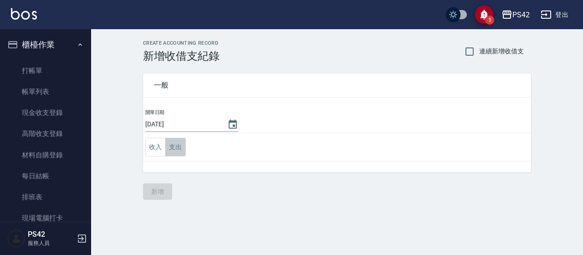
click at [176, 144] on button "支出" at bounding box center [175, 147] width 20 height 19
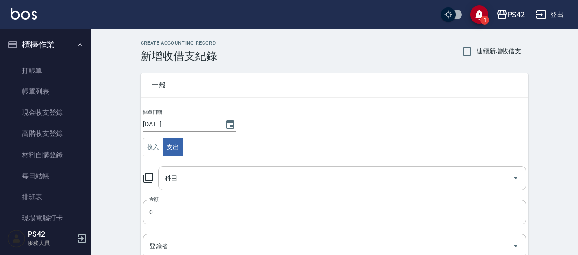
click at [184, 166] on div "科目" at bounding box center [343, 178] width 368 height 24
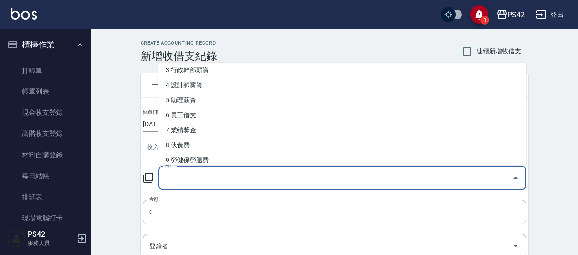
scroll to position [91, 0]
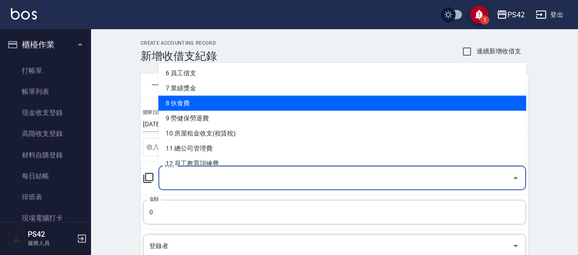
click at [214, 108] on li "8 伙食費" at bounding box center [343, 103] width 368 height 15
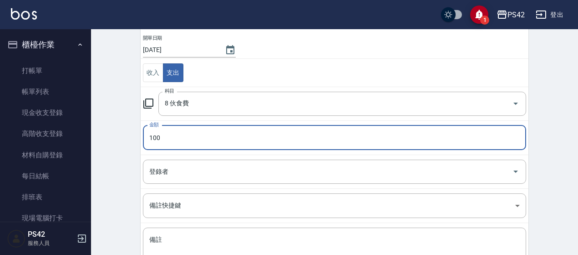
scroll to position [146, 0]
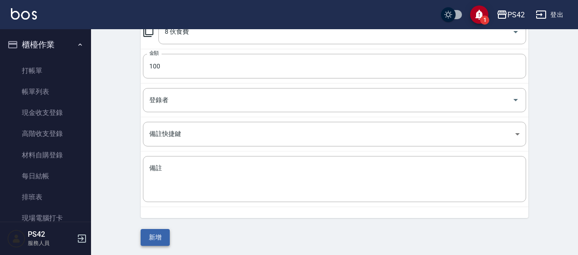
click at [159, 238] on button "新增" at bounding box center [155, 237] width 29 height 17
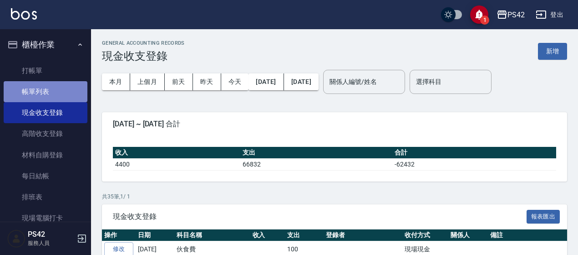
click at [64, 93] on link "帳單列表" at bounding box center [46, 91] width 84 height 21
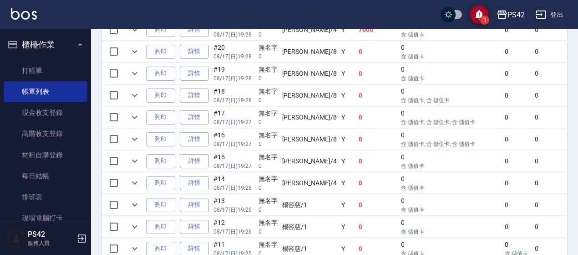
scroll to position [547, 0]
click at [203, 197] on link "詳情" at bounding box center [194, 204] width 29 height 14
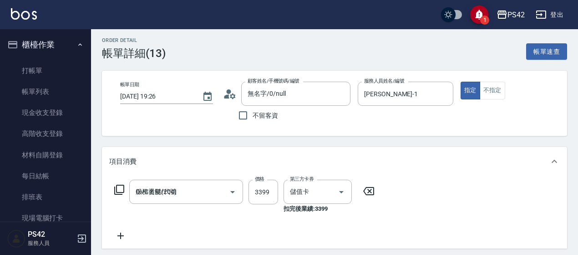
scroll to position [46, 0]
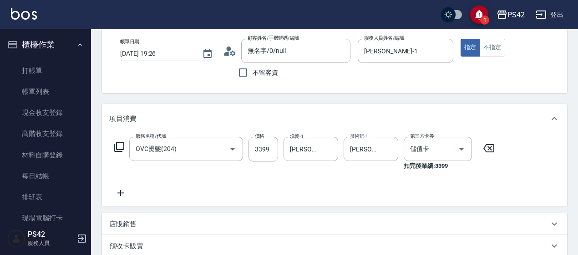
click at [122, 189] on icon at bounding box center [120, 192] width 23 height 11
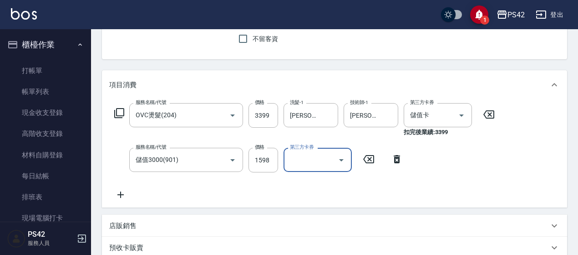
scroll to position [268, 0]
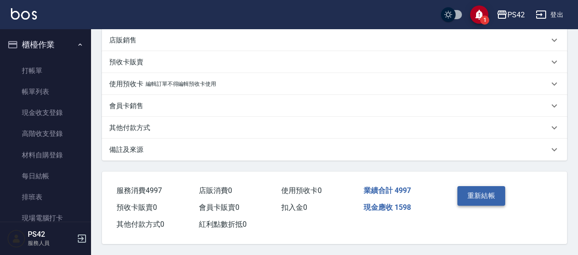
click at [469, 195] on button "重新結帳" at bounding box center [482, 195] width 48 height 19
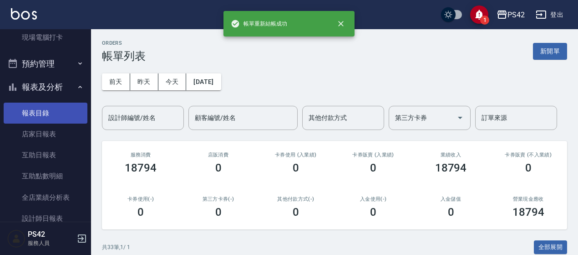
scroll to position [182, 0]
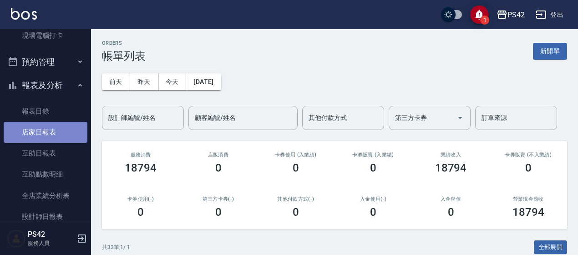
click at [55, 128] on link "店家日報表" at bounding box center [46, 132] width 84 height 21
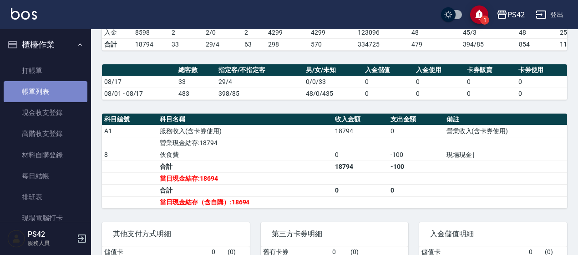
click at [53, 89] on link "帳單列表" at bounding box center [46, 91] width 84 height 21
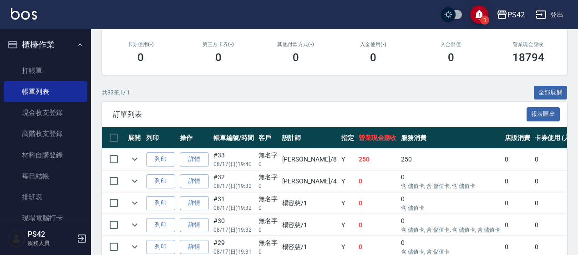
scroll to position [46, 0]
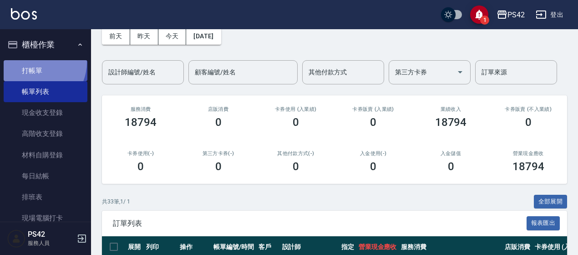
click at [32, 61] on link "打帳單" at bounding box center [46, 70] width 84 height 21
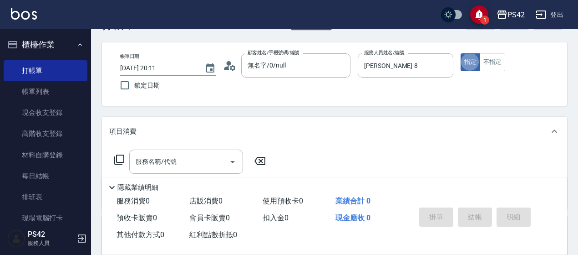
scroll to position [46, 0]
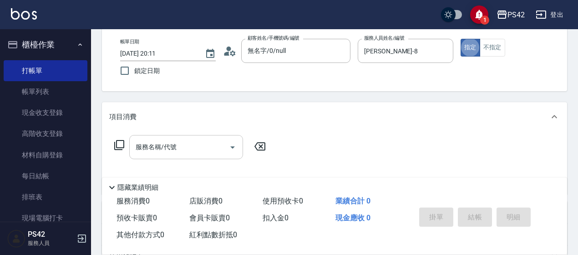
click at [194, 151] on input "服務名稱/代號" at bounding box center [179, 147] width 92 height 16
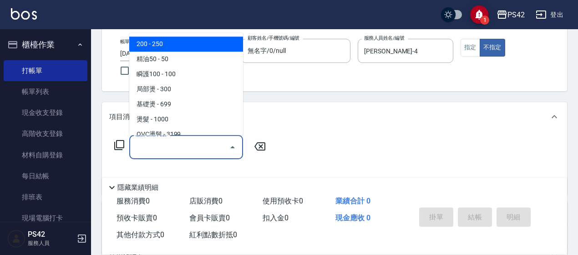
drag, startPoint x: 194, startPoint y: 143, endPoint x: 198, endPoint y: 127, distance: 17.3
click at [194, 143] on input "服務名稱/代號" at bounding box center [179, 147] width 92 height 16
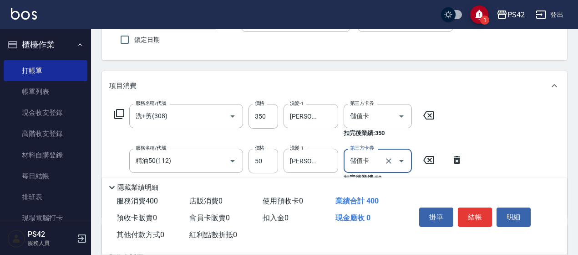
scroll to position [91, 0]
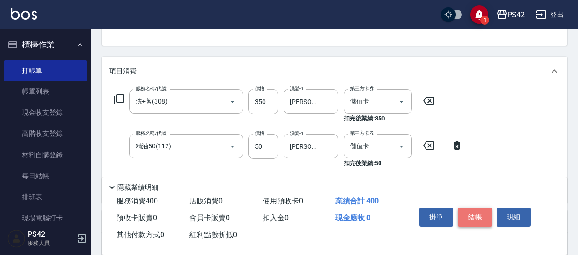
click at [482, 207] on button "結帳" at bounding box center [475, 216] width 34 height 19
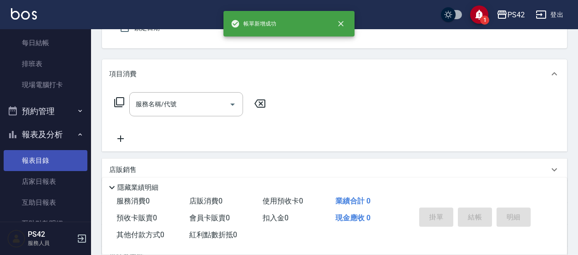
scroll to position [137, 0]
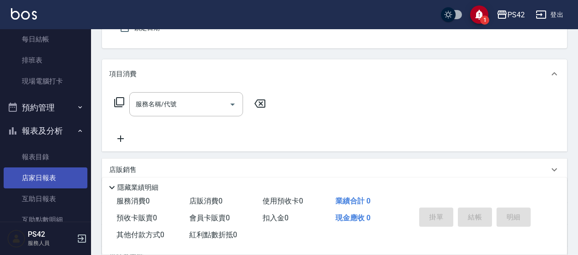
click at [46, 167] on link "店家日報表" at bounding box center [46, 177] width 84 height 21
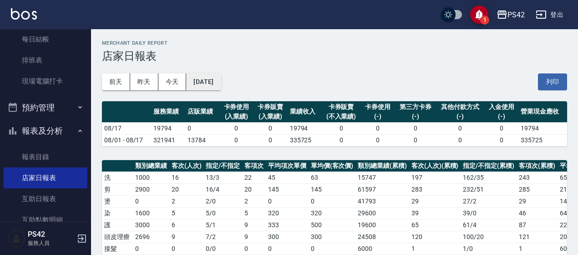
click at [221, 81] on button "[DATE]" at bounding box center [203, 81] width 35 height 17
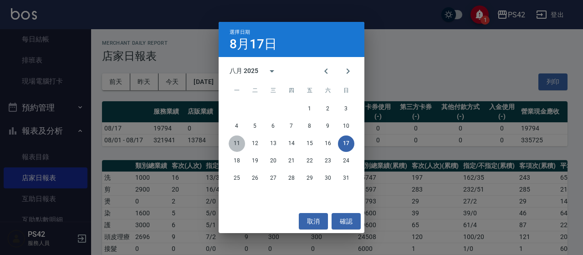
click at [237, 144] on button "11" at bounding box center [237, 143] width 16 height 16
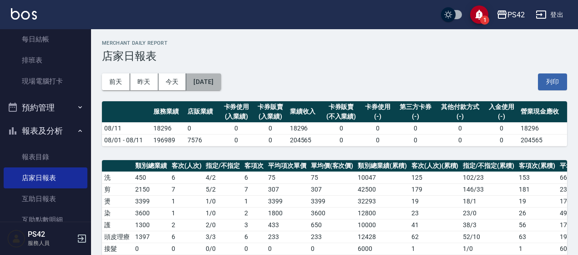
click at [214, 73] on button "[DATE]" at bounding box center [203, 81] width 35 height 17
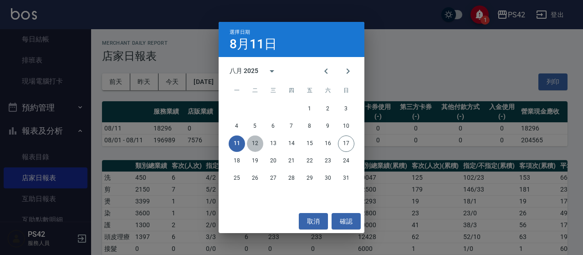
click at [259, 144] on button "12" at bounding box center [255, 143] width 16 height 16
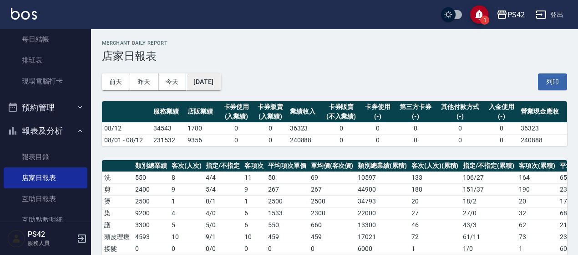
click at [221, 79] on button "[DATE]" at bounding box center [203, 81] width 35 height 17
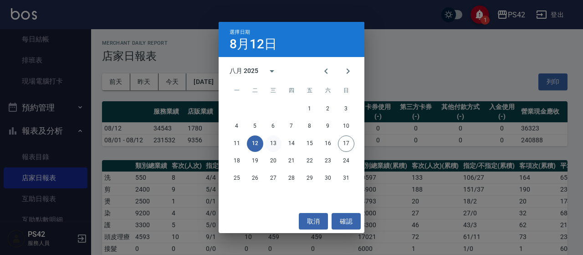
click at [279, 146] on button "13" at bounding box center [273, 143] width 16 height 16
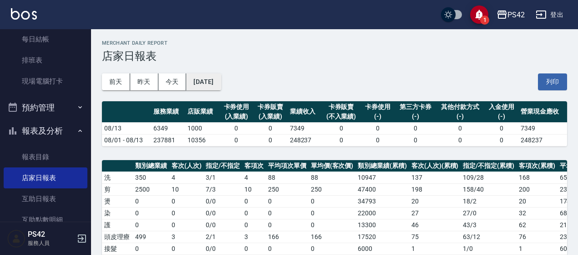
click at [219, 80] on button "[DATE]" at bounding box center [203, 81] width 35 height 17
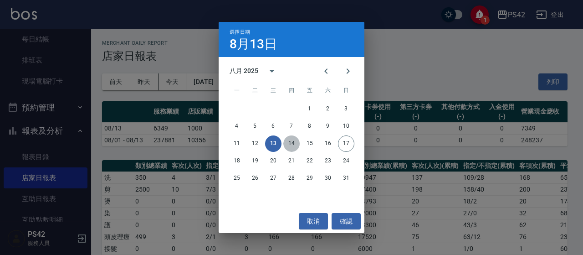
click at [287, 148] on button "14" at bounding box center [291, 143] width 16 height 16
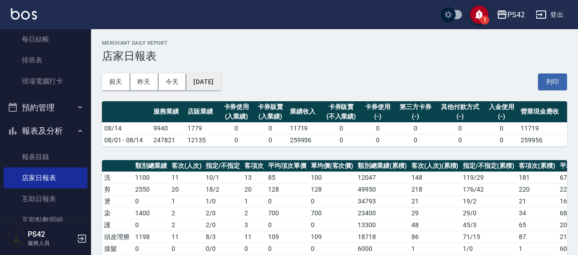
click at [221, 88] on button "[DATE]" at bounding box center [203, 81] width 35 height 17
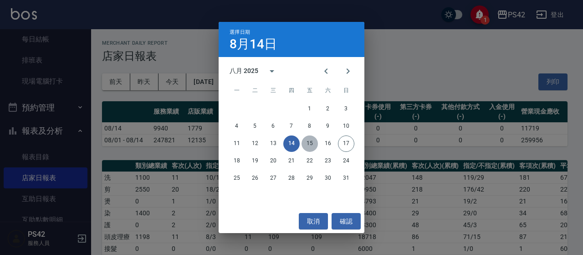
click at [303, 138] on button "15" at bounding box center [310, 143] width 16 height 16
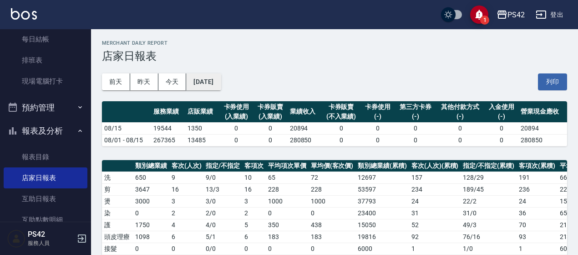
click at [220, 87] on button "[DATE]" at bounding box center [203, 81] width 35 height 17
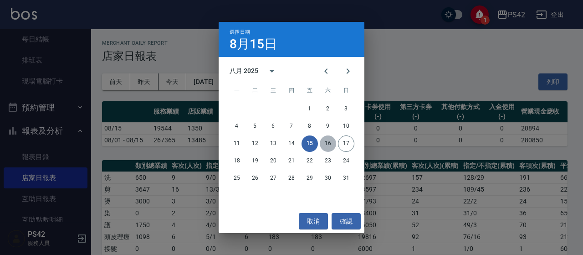
click at [328, 140] on button "16" at bounding box center [328, 143] width 16 height 16
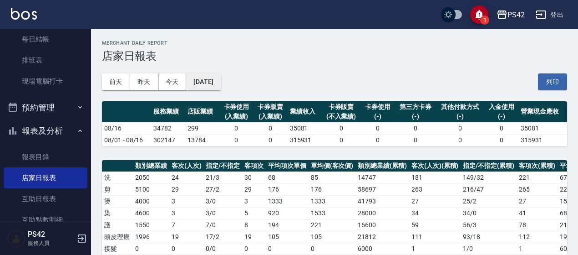
click at [211, 86] on button "[DATE]" at bounding box center [203, 81] width 35 height 17
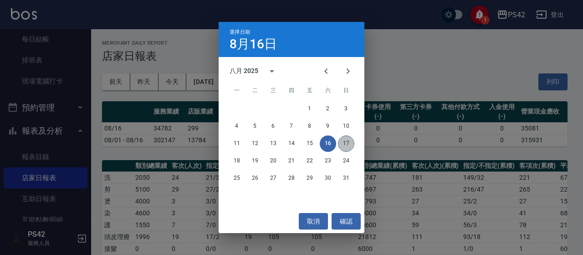
click at [345, 146] on button "17" at bounding box center [346, 143] width 16 height 16
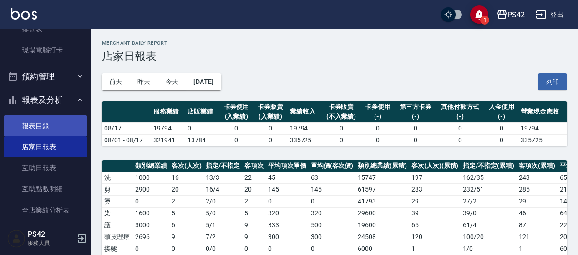
scroll to position [228, 0]
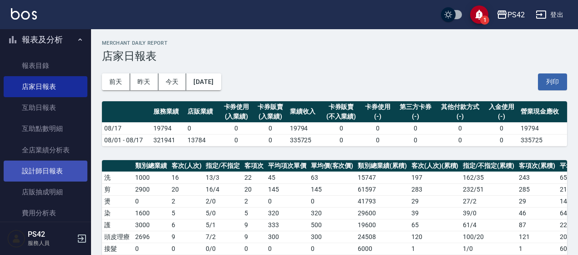
click at [53, 173] on link "設計師日報表" at bounding box center [46, 170] width 84 height 21
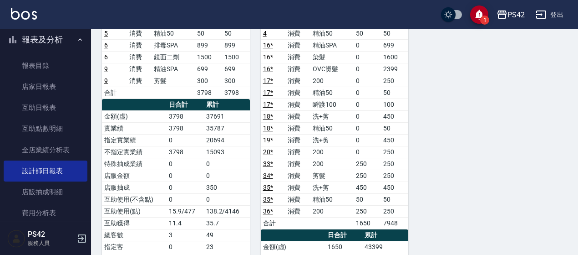
scroll to position [813, 0]
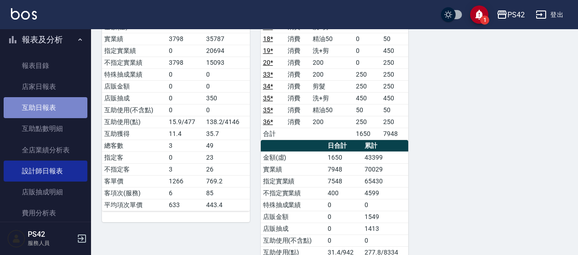
click at [53, 109] on link "互助日報表" at bounding box center [46, 107] width 84 height 21
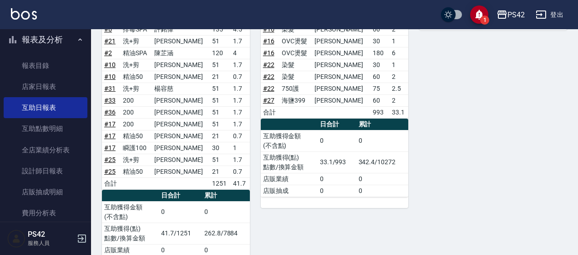
scroll to position [585, 0]
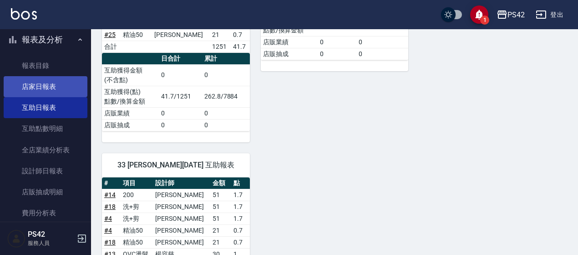
click at [47, 91] on link "店家日報表" at bounding box center [46, 86] width 84 height 21
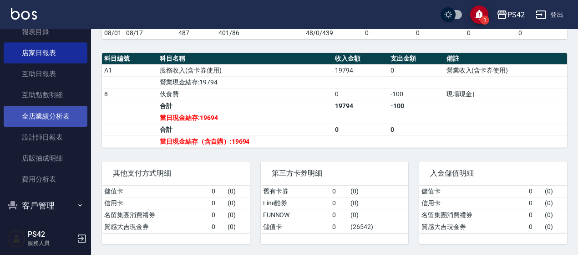
scroll to position [314, 0]
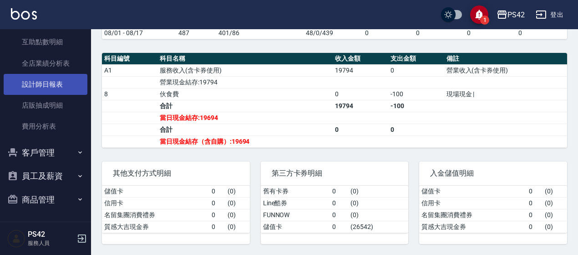
click at [58, 74] on link "設計師日報表" at bounding box center [46, 84] width 84 height 21
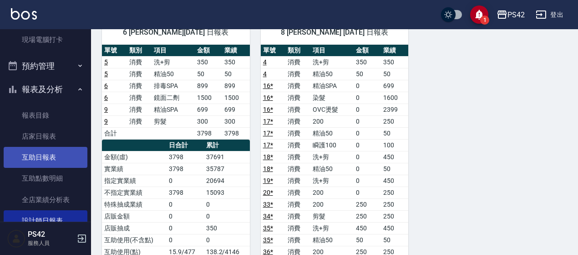
scroll to position [178, 0]
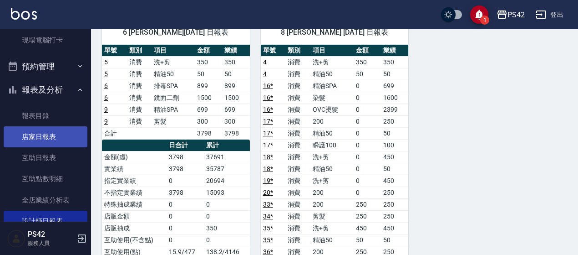
click at [41, 141] on link "店家日報表" at bounding box center [46, 136] width 84 height 21
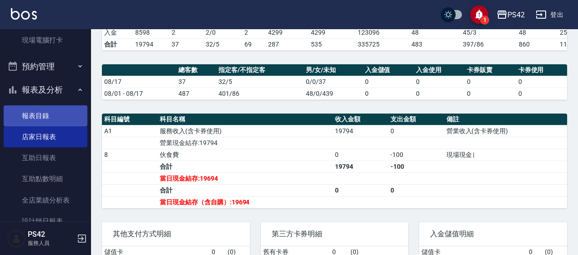
scroll to position [269, 0]
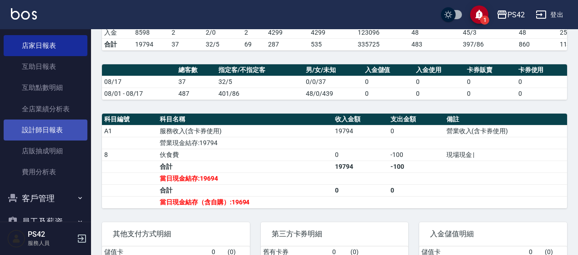
click at [49, 136] on link "設計師日報表" at bounding box center [46, 129] width 84 height 21
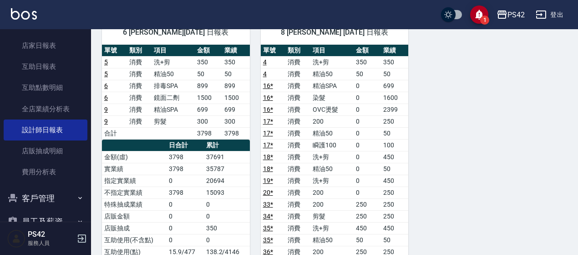
scroll to position [774, 0]
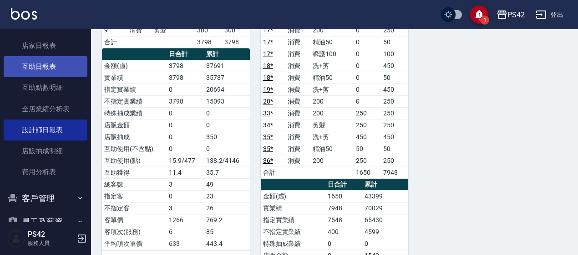
click at [41, 70] on link "互助日報表" at bounding box center [46, 66] width 84 height 21
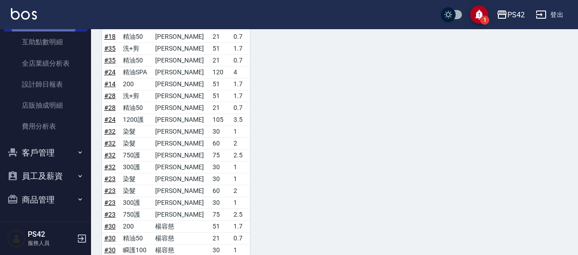
scroll to position [767, 0]
